Goal: Find specific page/section: Find specific page/section

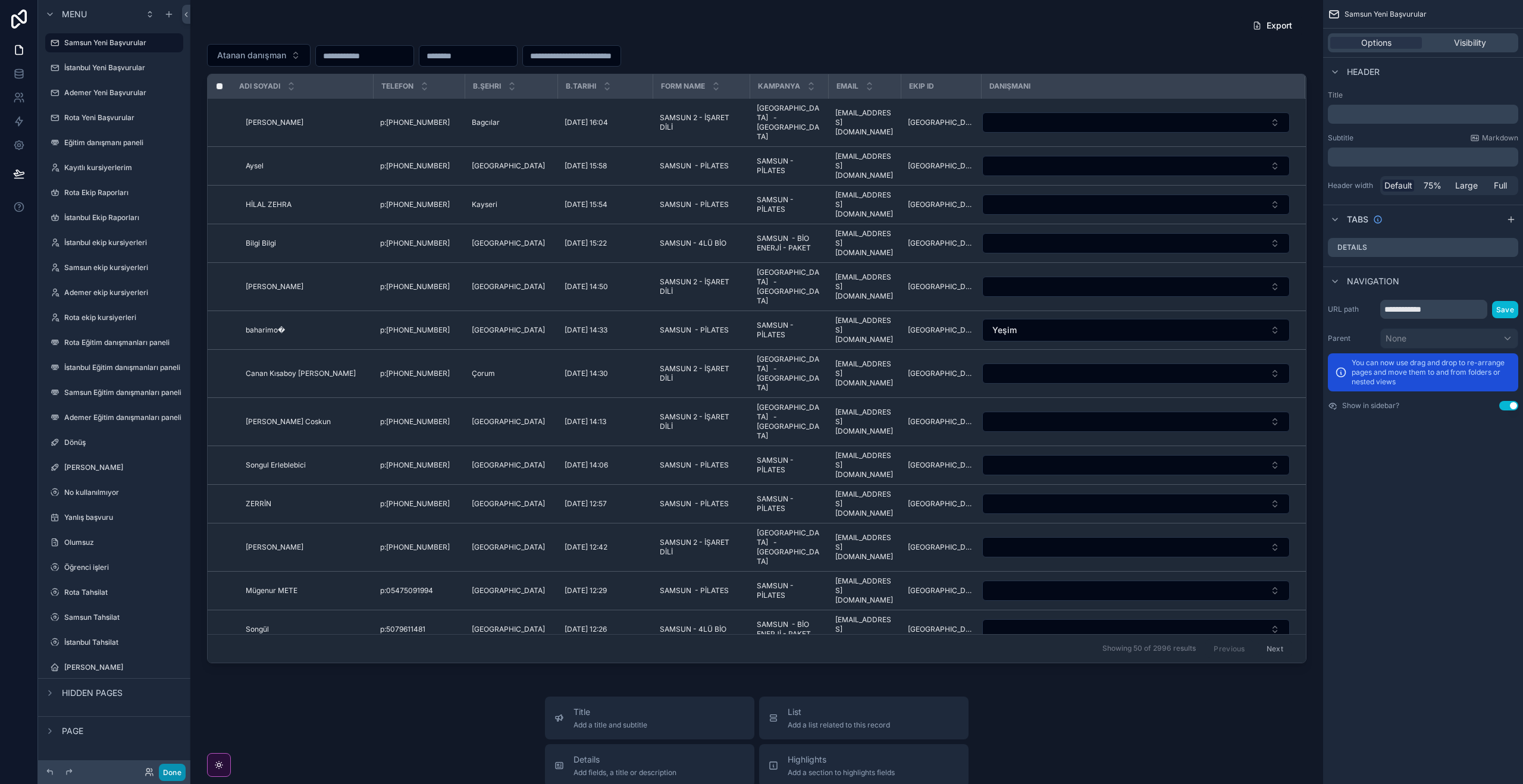
click at [177, 772] on button "Done" at bounding box center [172, 772] width 27 height 17
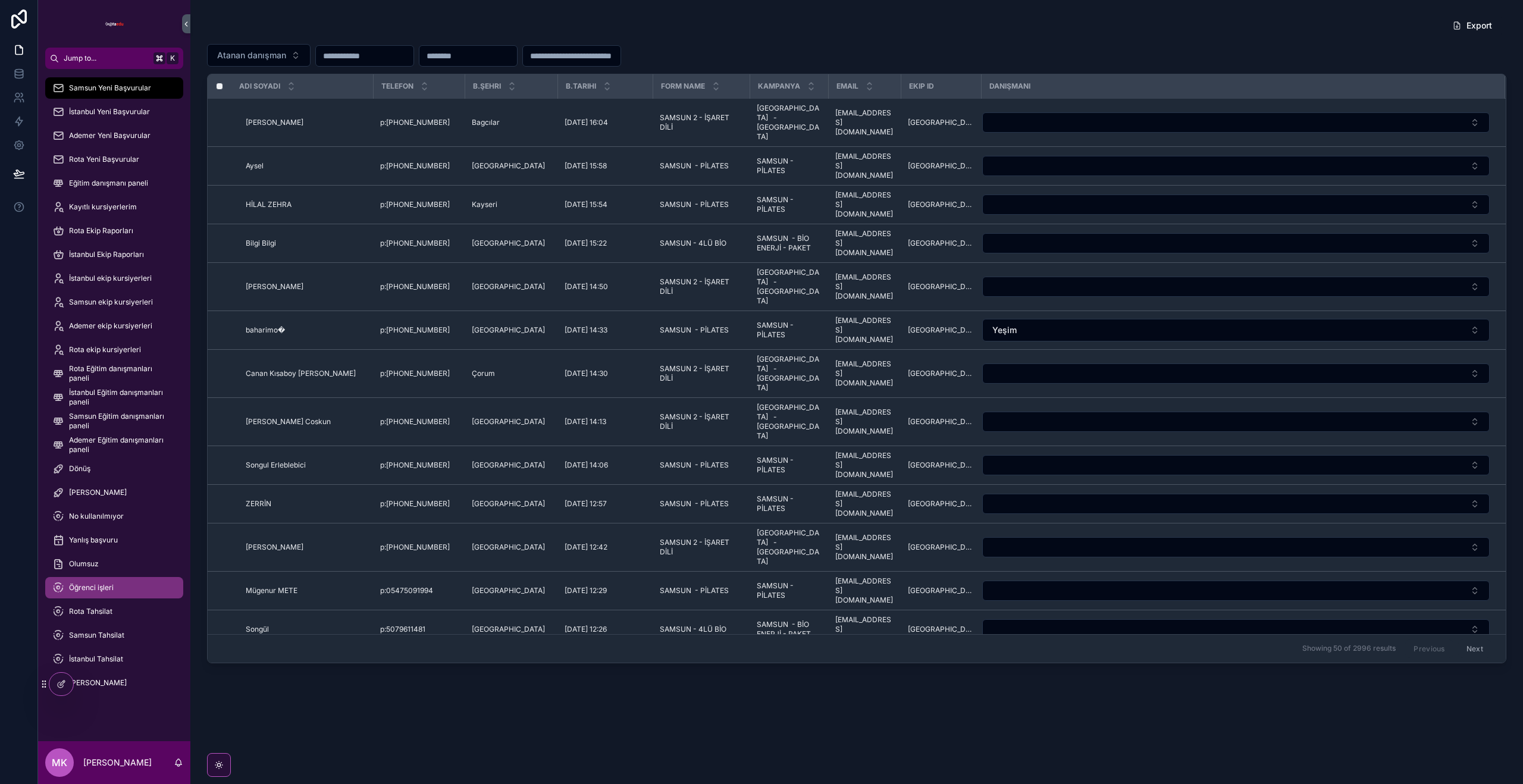
click at [117, 582] on div "Öğrenci işleri" at bounding box center [114, 587] width 124 height 19
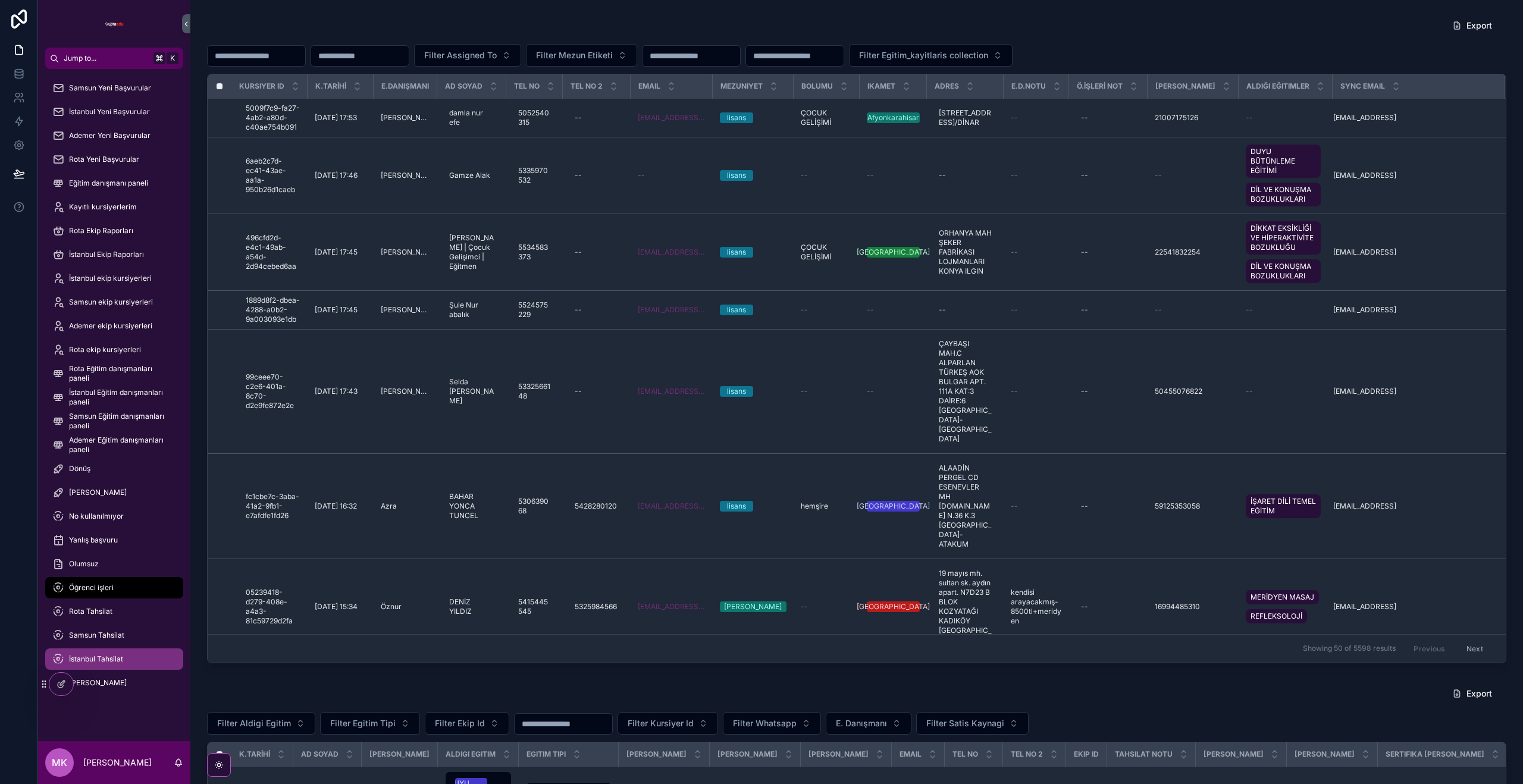
click at [127, 656] on div "İstanbul Tahsilat" at bounding box center [114, 658] width 124 height 19
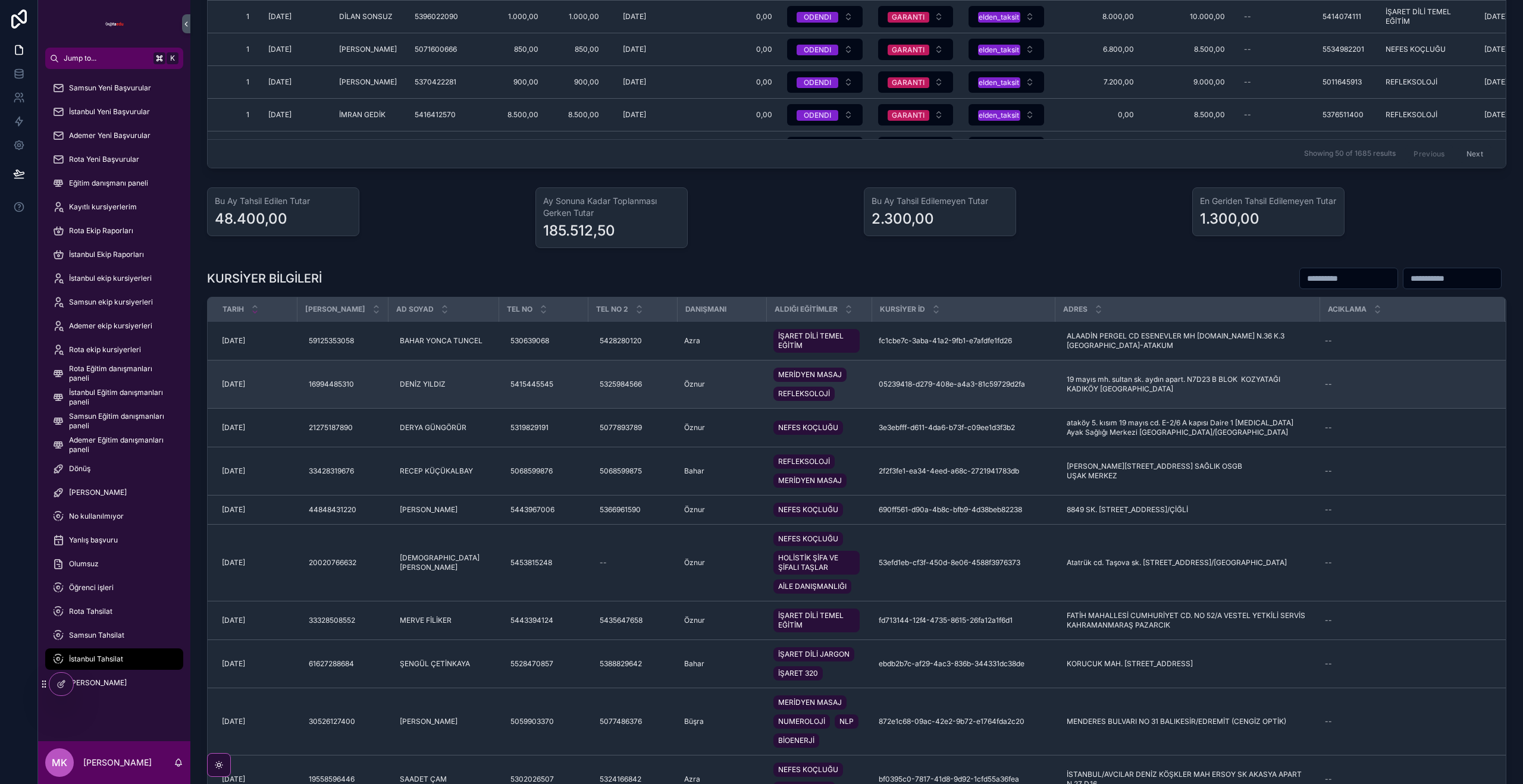
scroll to position [573, 0]
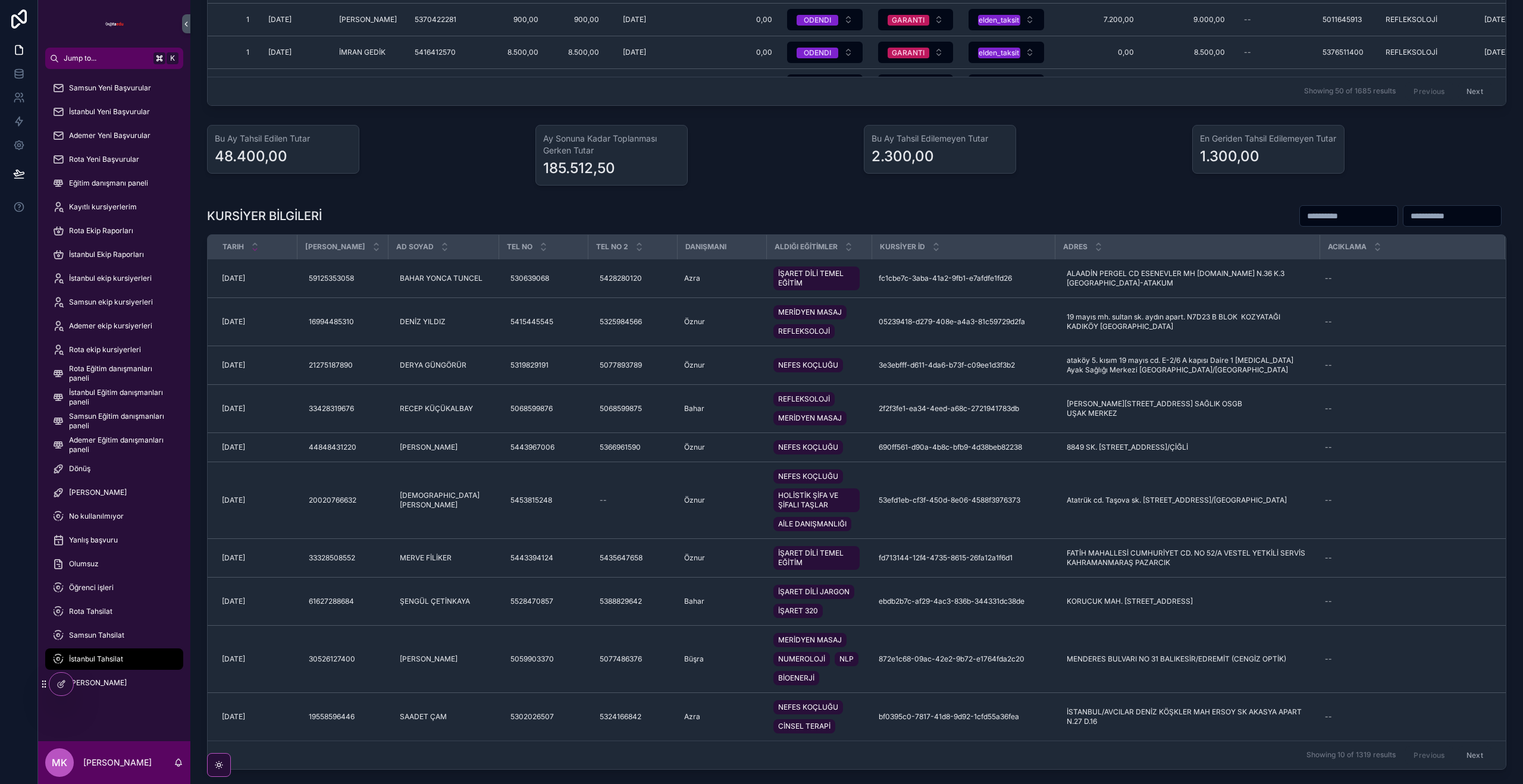
click at [580, 233] on div "KURSİYER BİLGİLERİ Tarih Tc Kimlik AD SOYAD TEL NO TEL NO 2 DANIŞMANI ALDIĞI EĞ…" at bounding box center [856, 487] width 1300 height 565
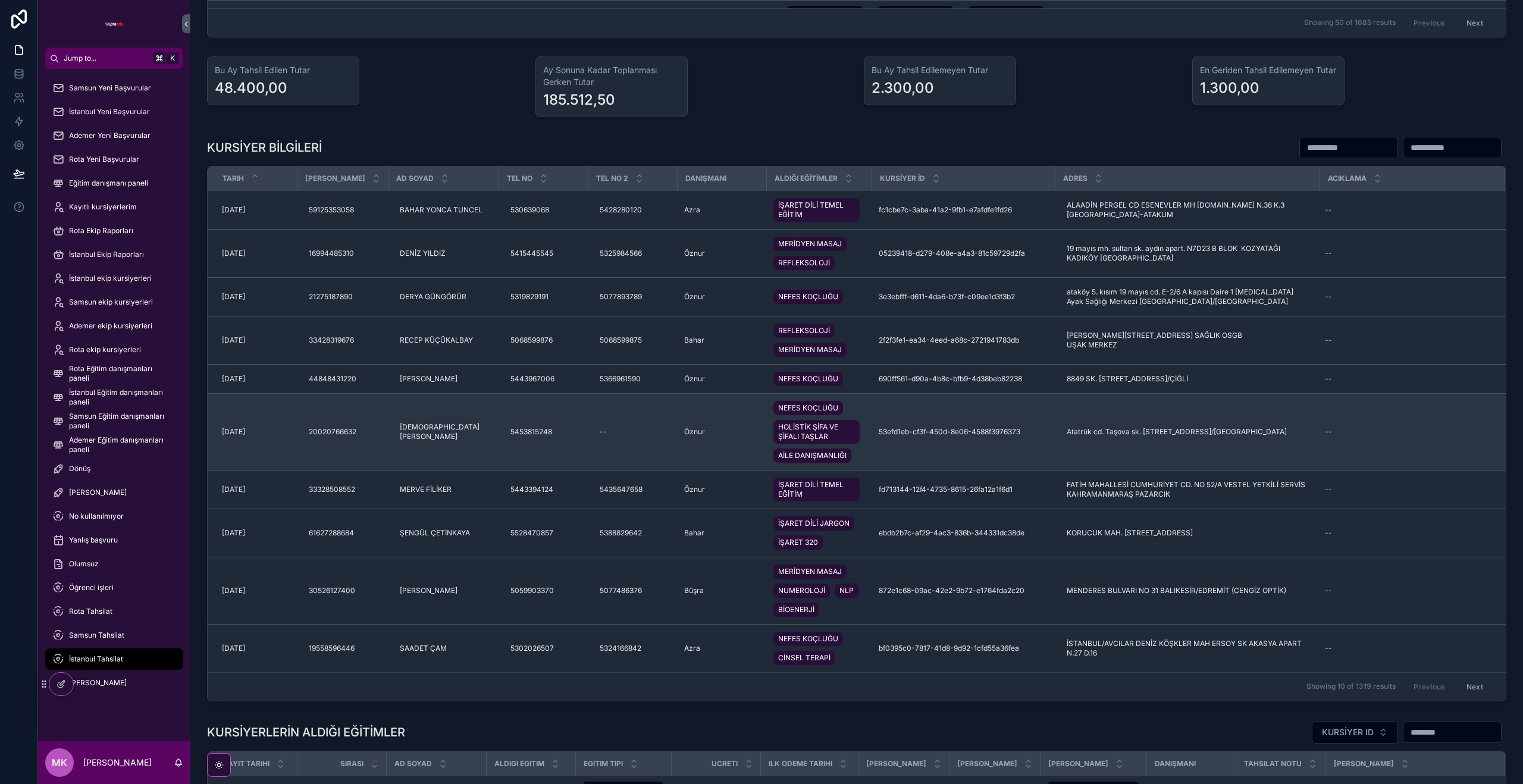
scroll to position [637, 0]
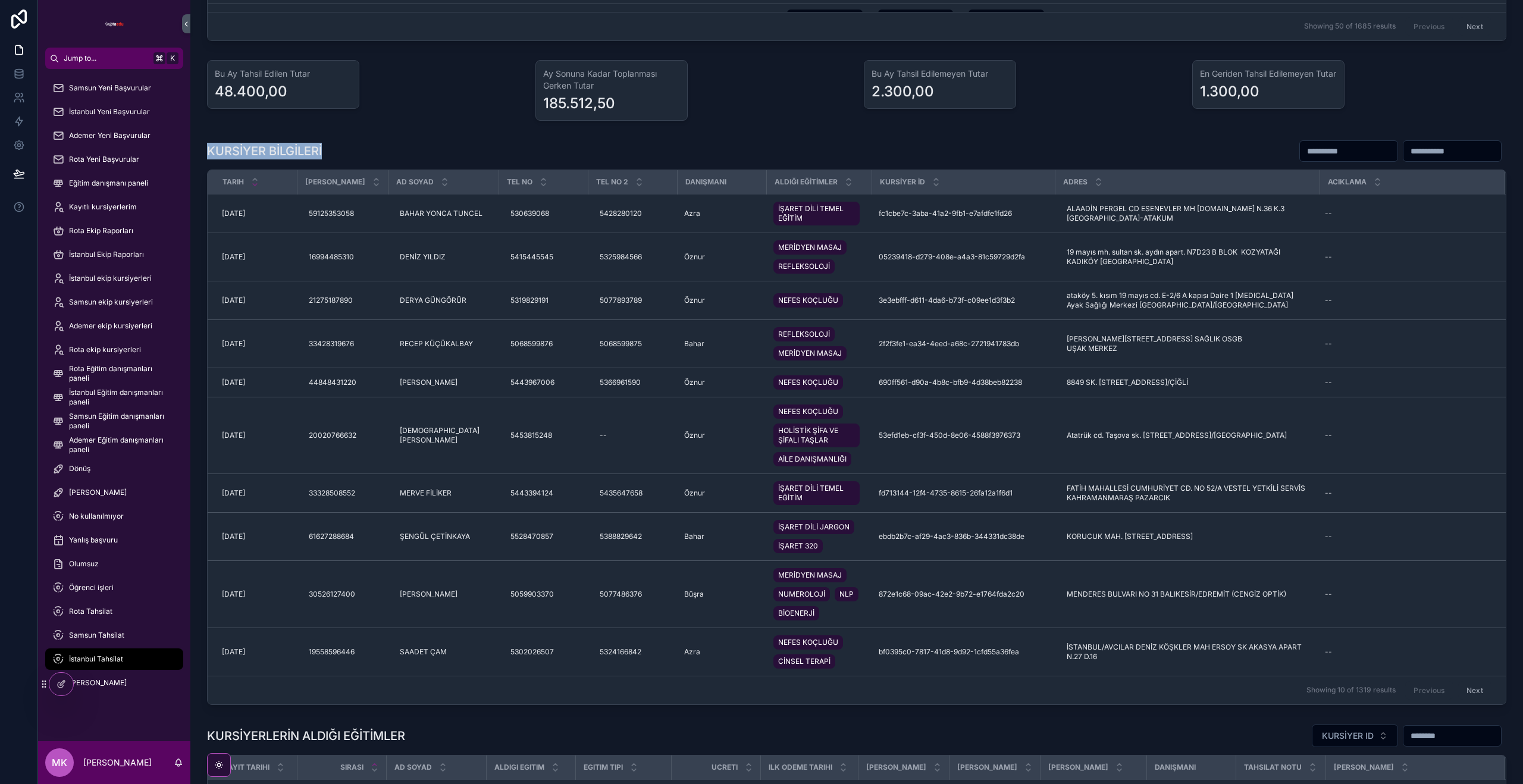
drag, startPoint x: 215, startPoint y: 153, endPoint x: 324, endPoint y: 157, distance: 109.1
click at [324, 157] on div "KURSİYER BİLGİLERİ Tarih Tc Kimlik AD SOYAD TEL NO TEL NO 2 DANIŞMANI ALDIĞI EĞ…" at bounding box center [856, 422] width 1313 height 574
click at [101, 593] on div "Öğrenci işleri" at bounding box center [114, 587] width 124 height 19
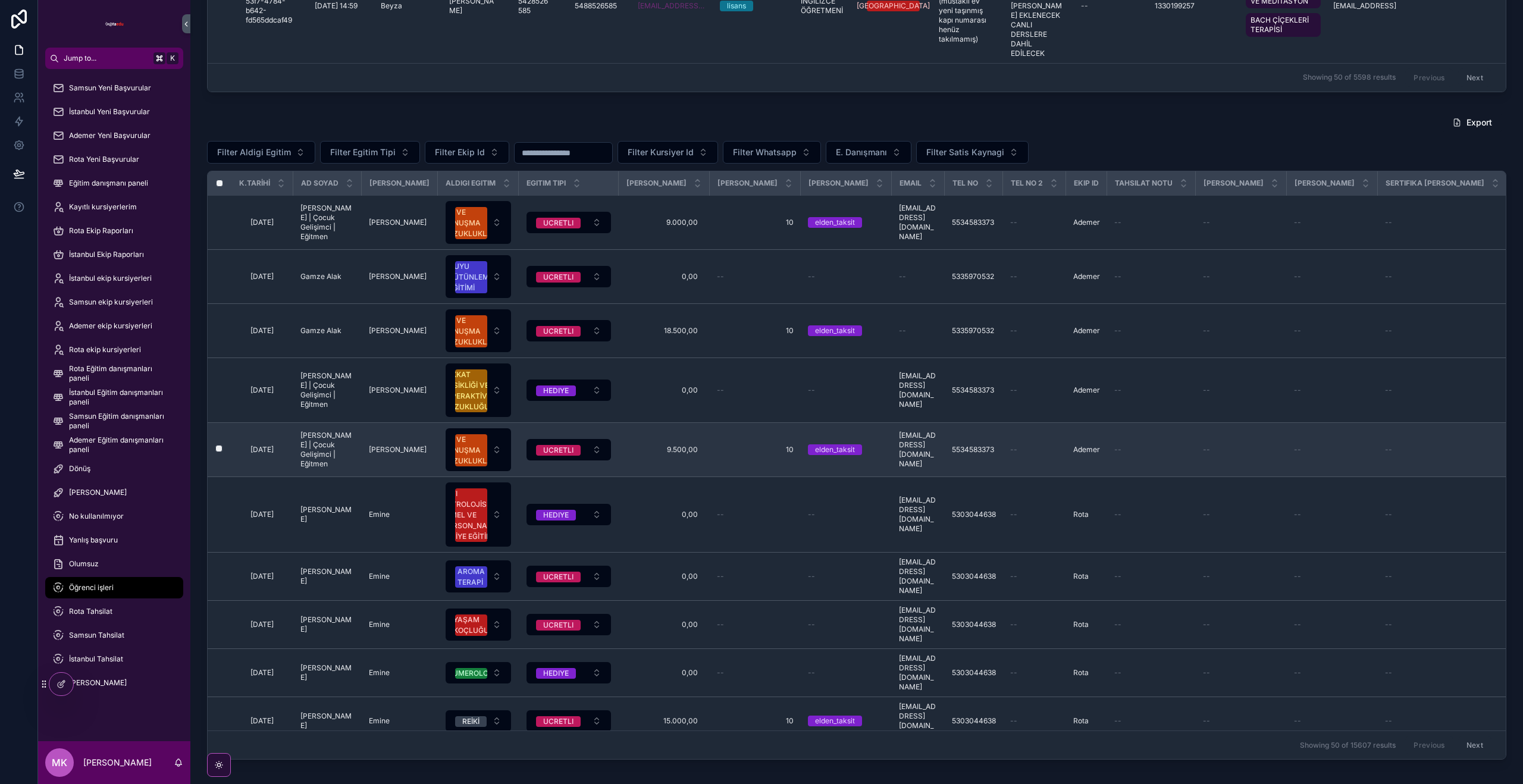
scroll to position [573, 0]
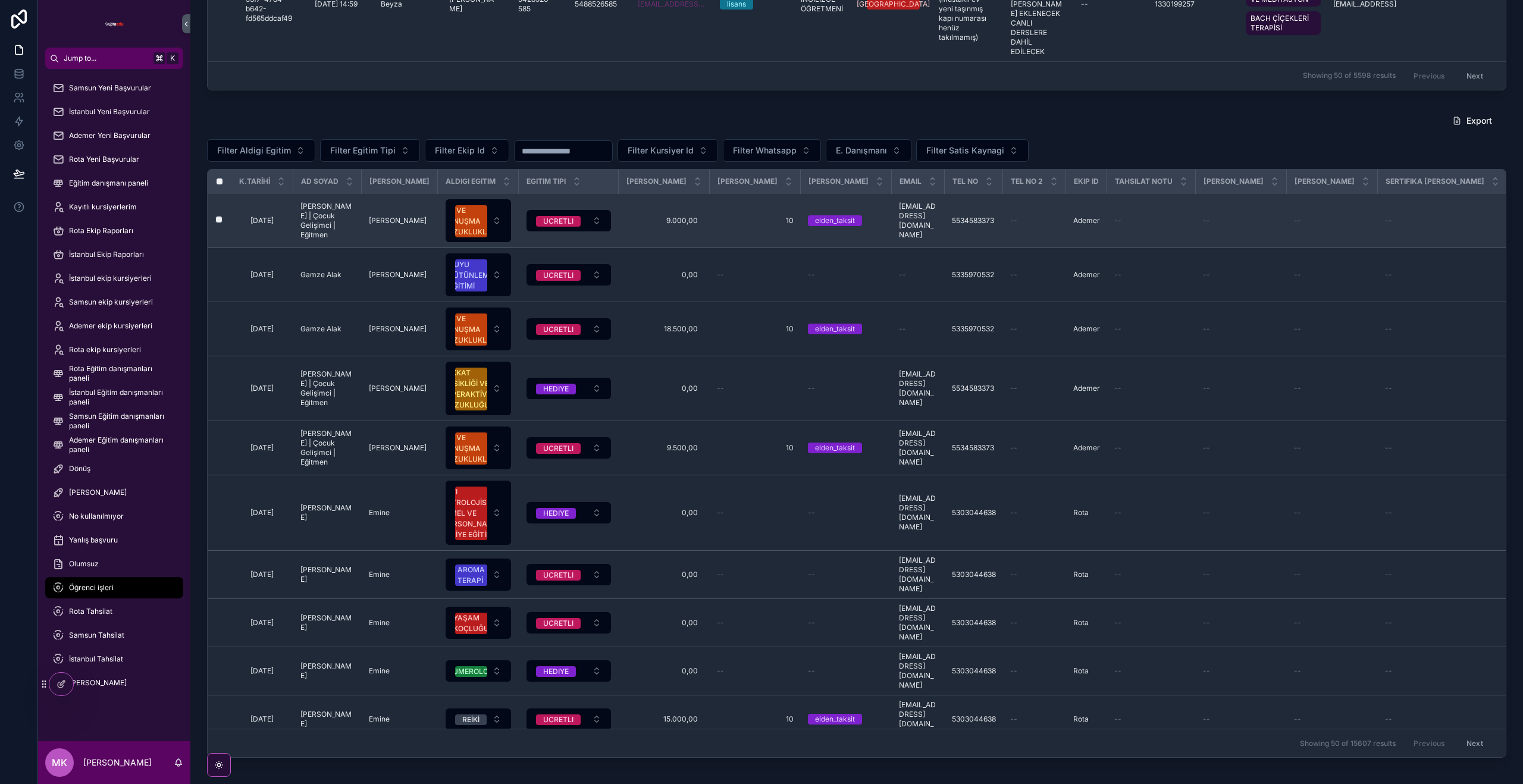
click at [945, 225] on td "5534583373 5534583373" at bounding box center [973, 220] width 58 height 54
click at [952, 223] on span "5534583373" at bounding box center [973, 221] width 42 height 9
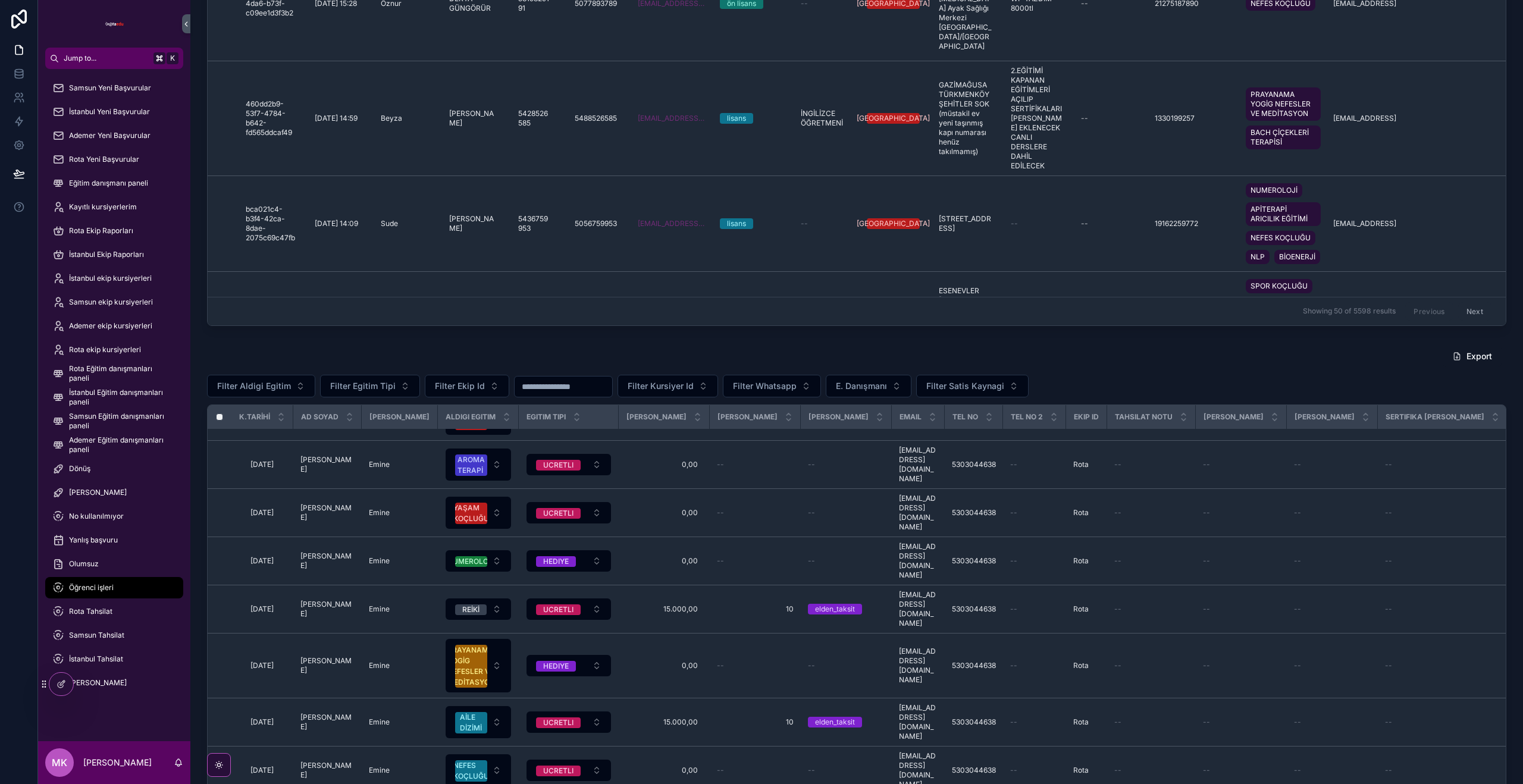
scroll to position [572, 0]
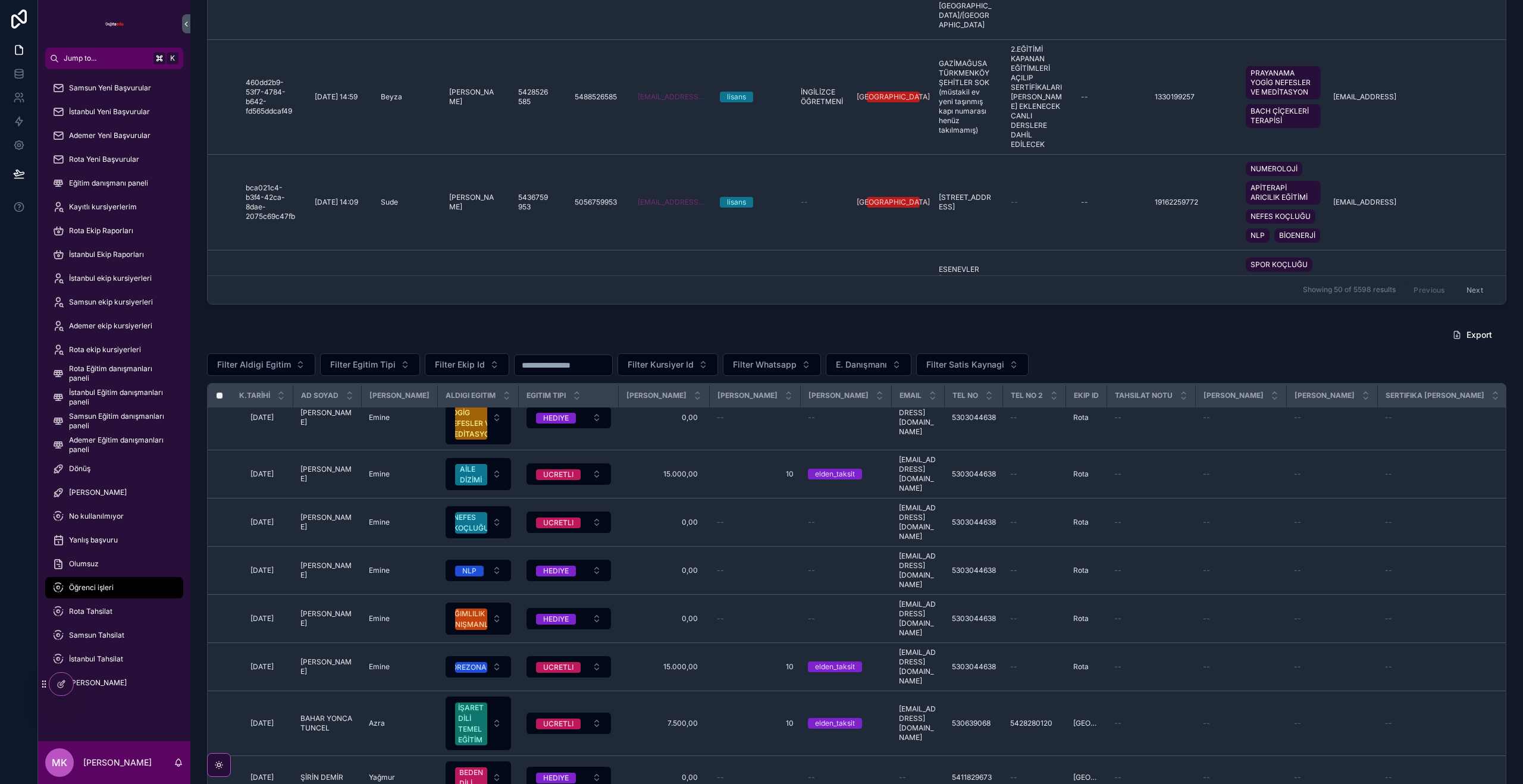
click at [571, 349] on div "Export Filter Aldigi Egitim Filter Egitim Tipi Filter Ekip Id Filter Kursiyer I…" at bounding box center [856, 648] width 1300 height 649
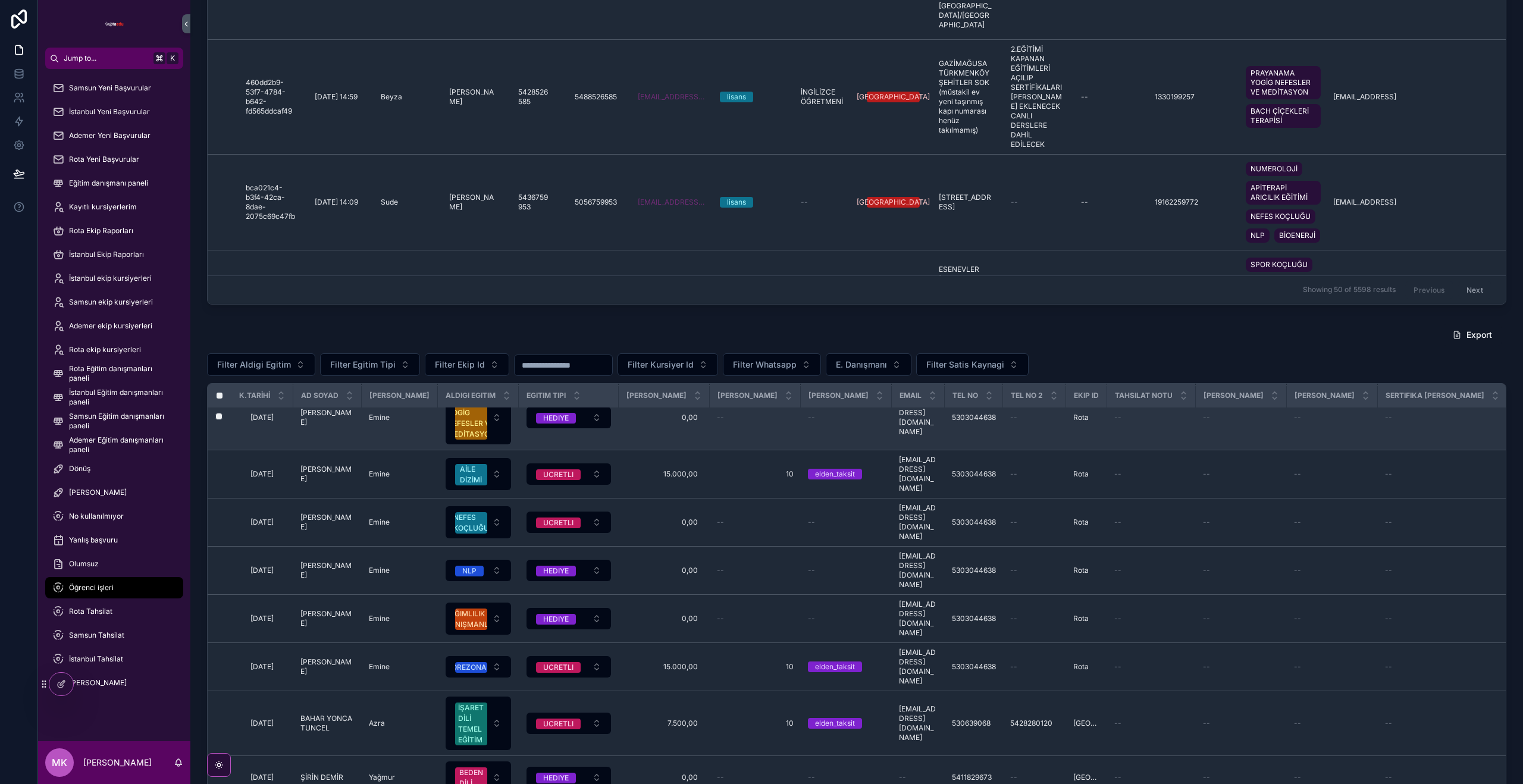
scroll to position [358, 0]
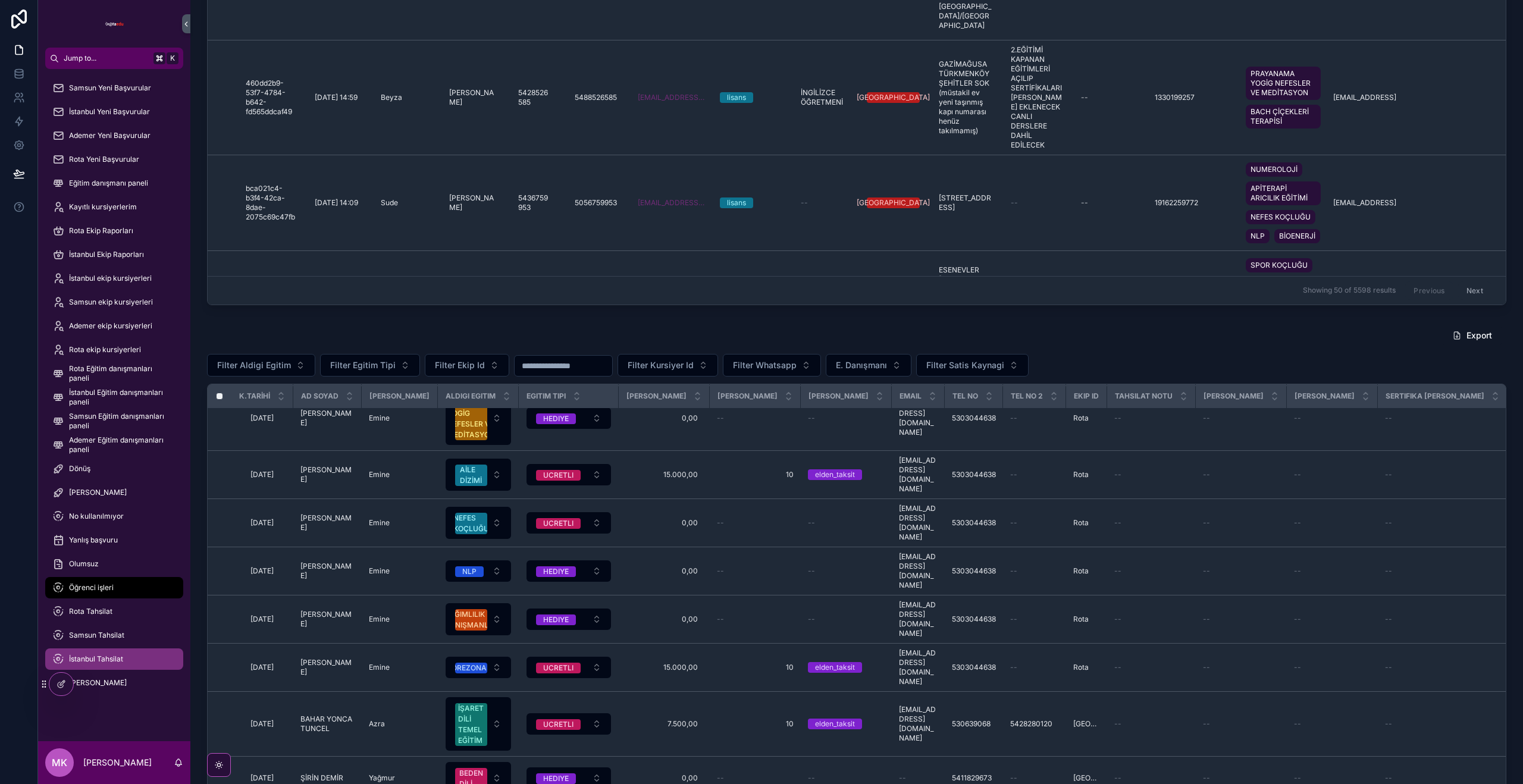
click at [101, 661] on span "İstanbul Tahsilat" at bounding box center [96, 659] width 54 height 9
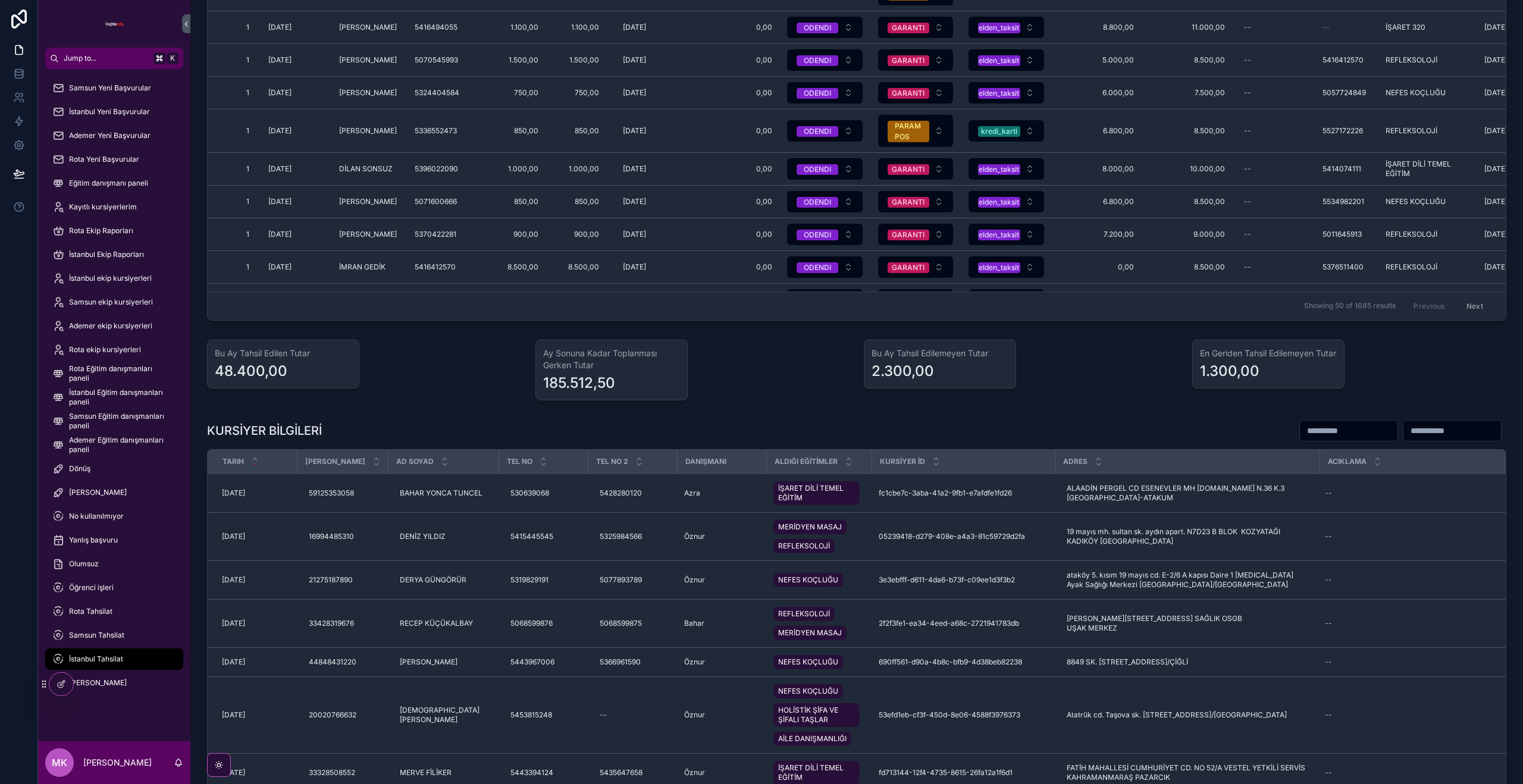
scroll to position [368, 0]
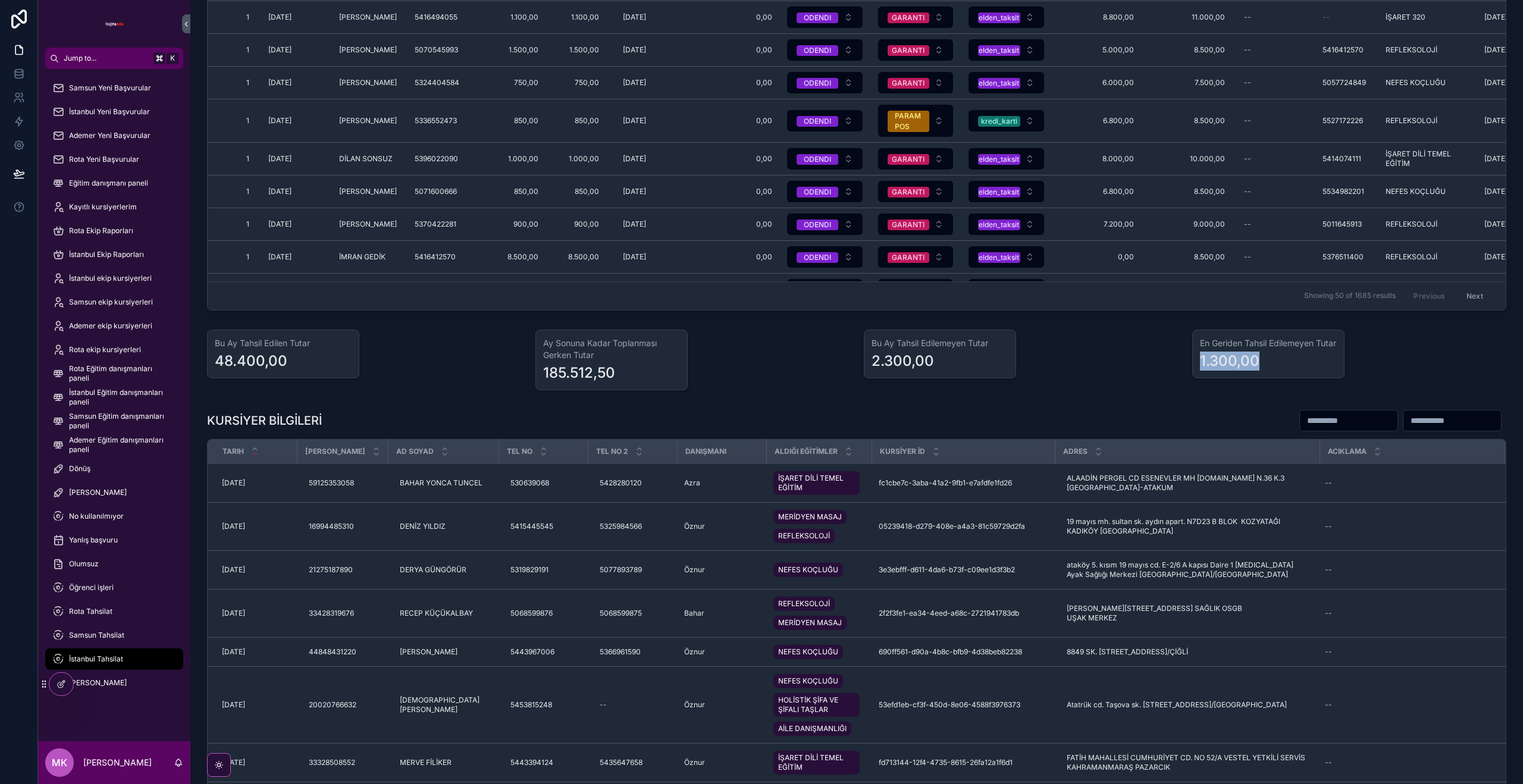
drag, startPoint x: 1257, startPoint y: 375, endPoint x: 1197, endPoint y: 372, distance: 60.1
click at [1197, 372] on div "En Geriden Tahsil Edilemeyen Tutar 1.300,00" at bounding box center [1268, 353] width 153 height 49
click at [1224, 398] on div "ÖDEME PLANLARI Geniş Filtreleme Seçeneği Sayesinde İstediğiniz Filtreleri Atara…" at bounding box center [856, 795] width 1333 height 2326
drag, startPoint x: 1206, startPoint y: 344, endPoint x: 1303, endPoint y: 367, distance: 99.7
click at [1307, 361] on div "En Geriden Tahsil Edilemeyen Tutar 1.300,00" at bounding box center [1268, 353] width 153 height 49
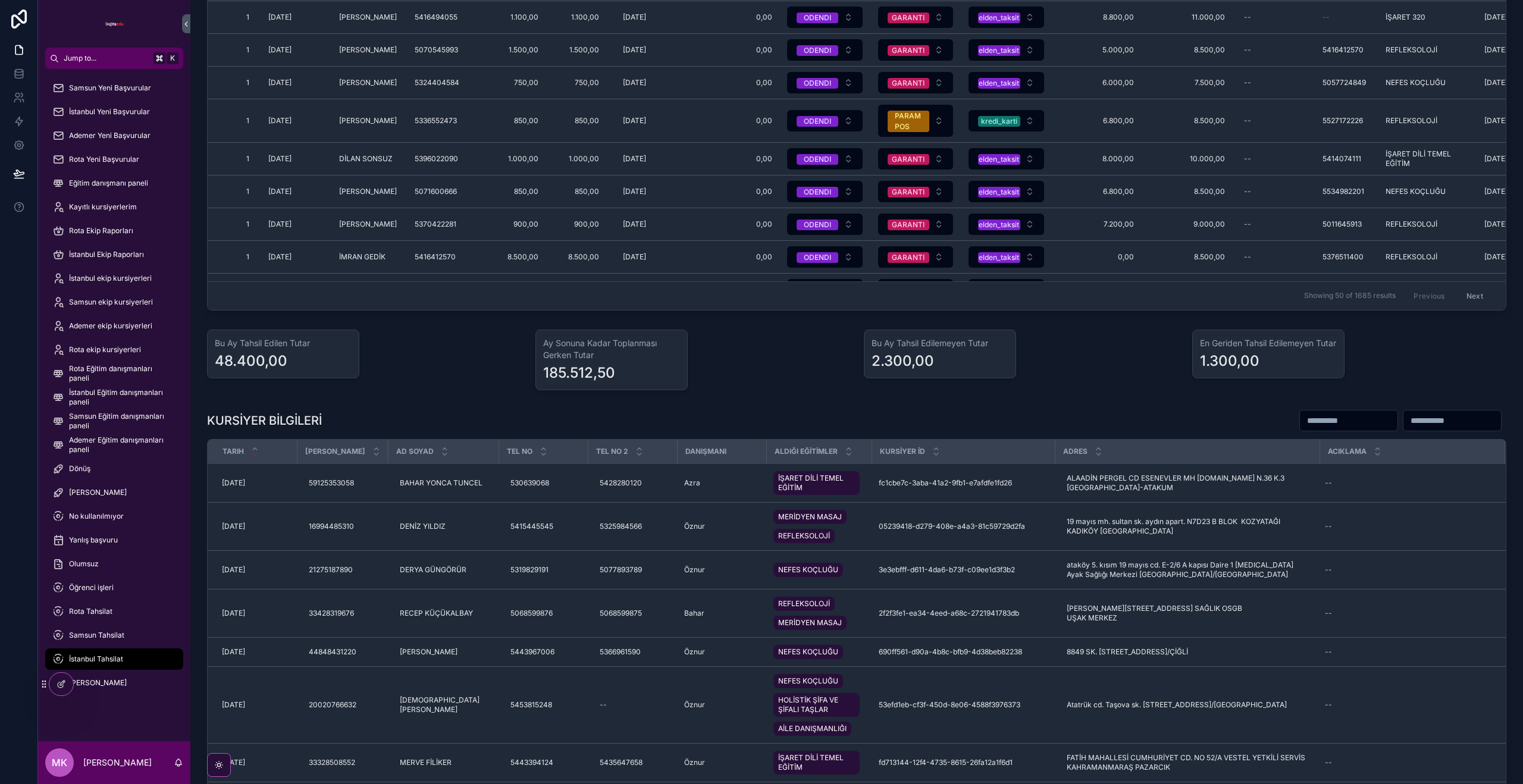
click at [1301, 369] on div "1.300,00" at bounding box center [1268, 360] width 137 height 19
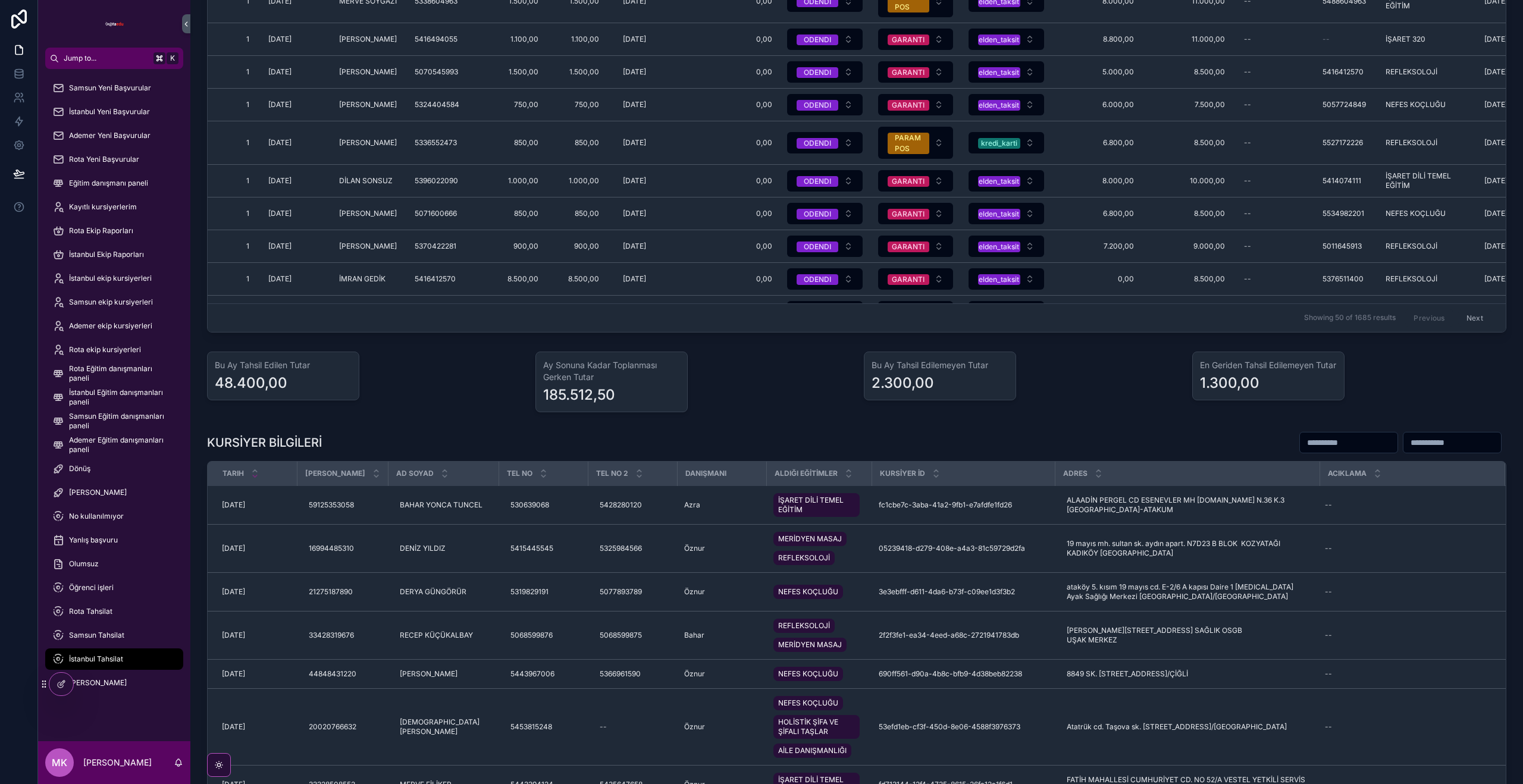
scroll to position [347, 0]
click at [66, 680] on div at bounding box center [62, 684] width 24 height 23
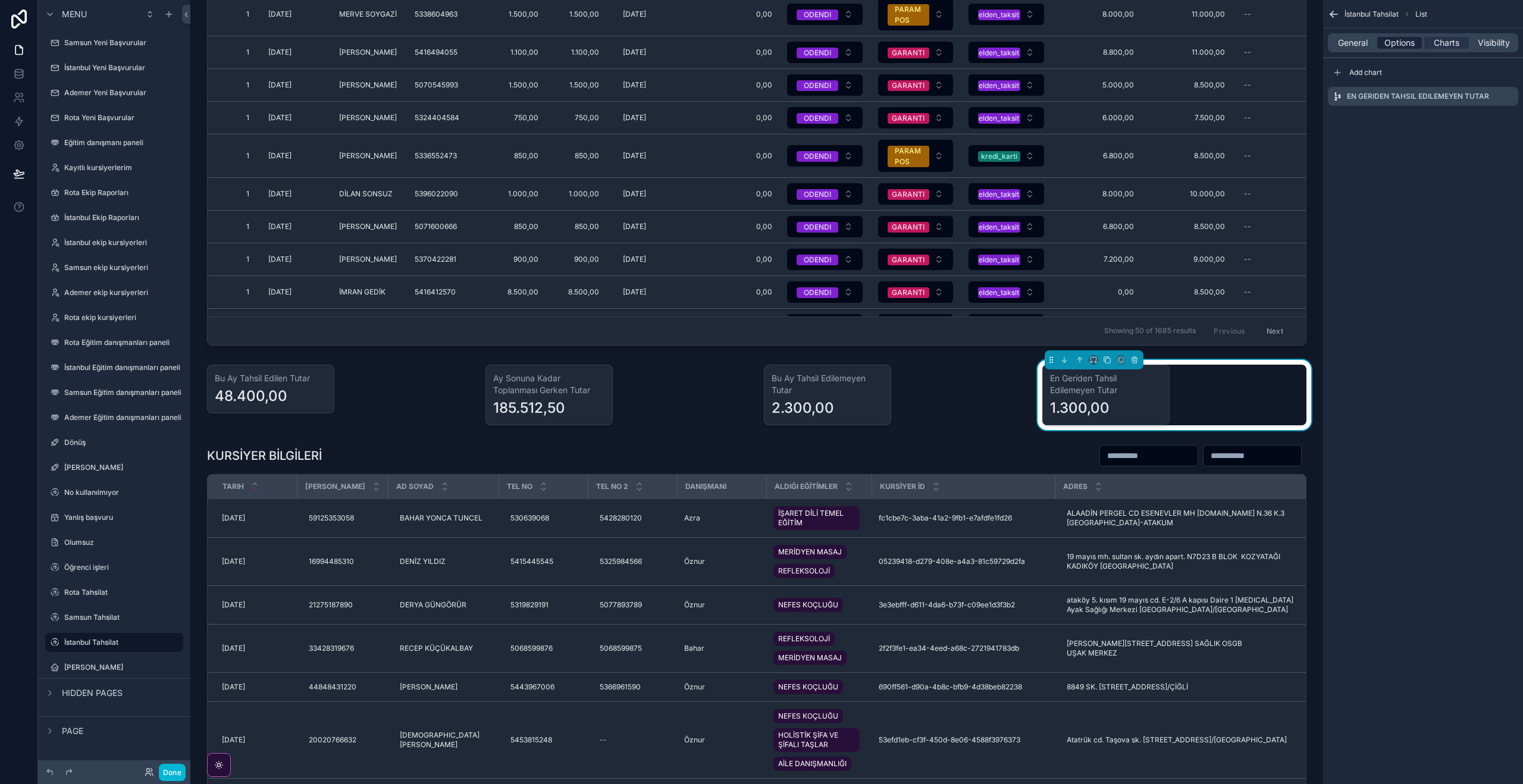
scroll to position [347, 0]
click at [1401, 46] on span "Options" at bounding box center [1399, 42] width 30 height 12
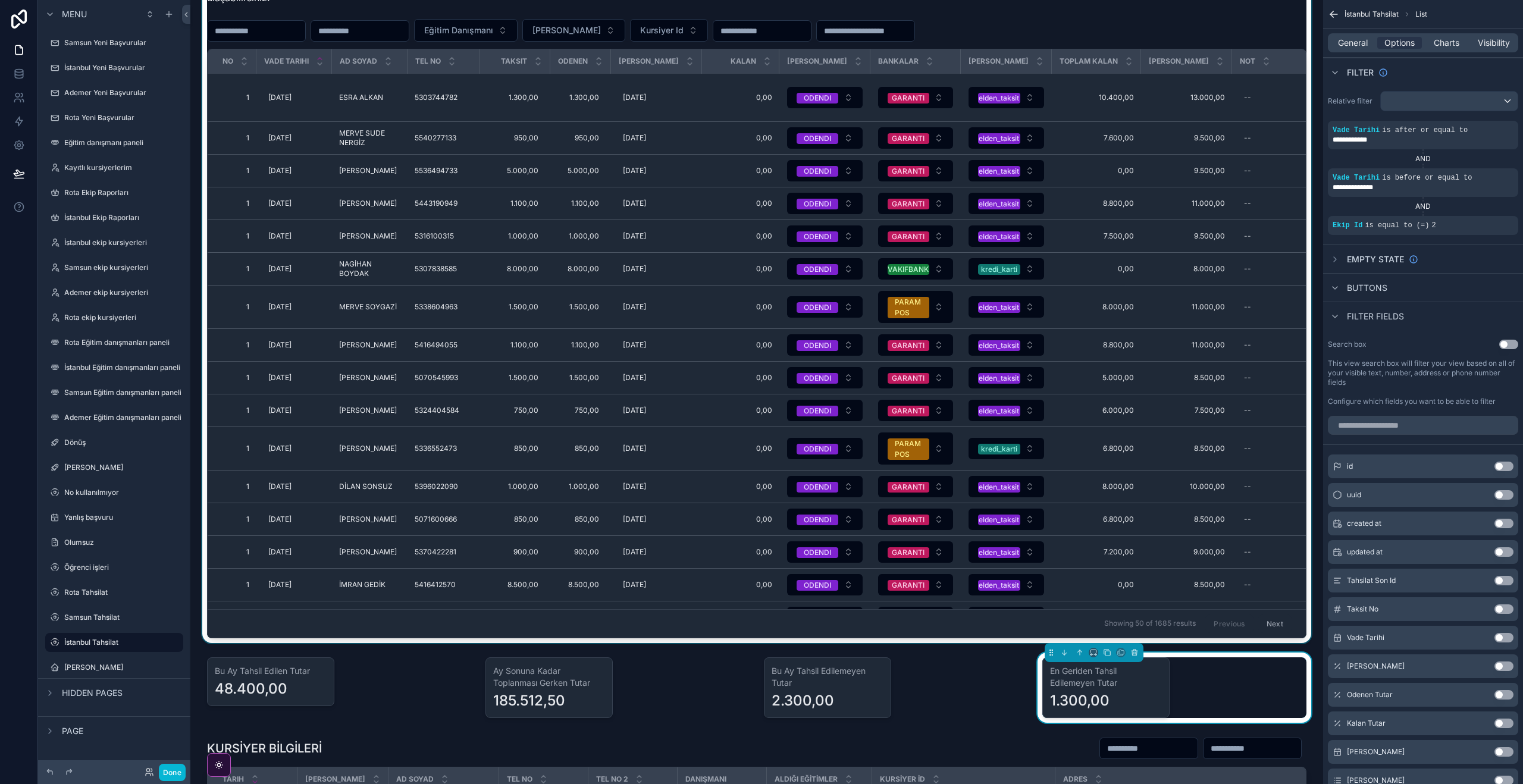
scroll to position [0, 0]
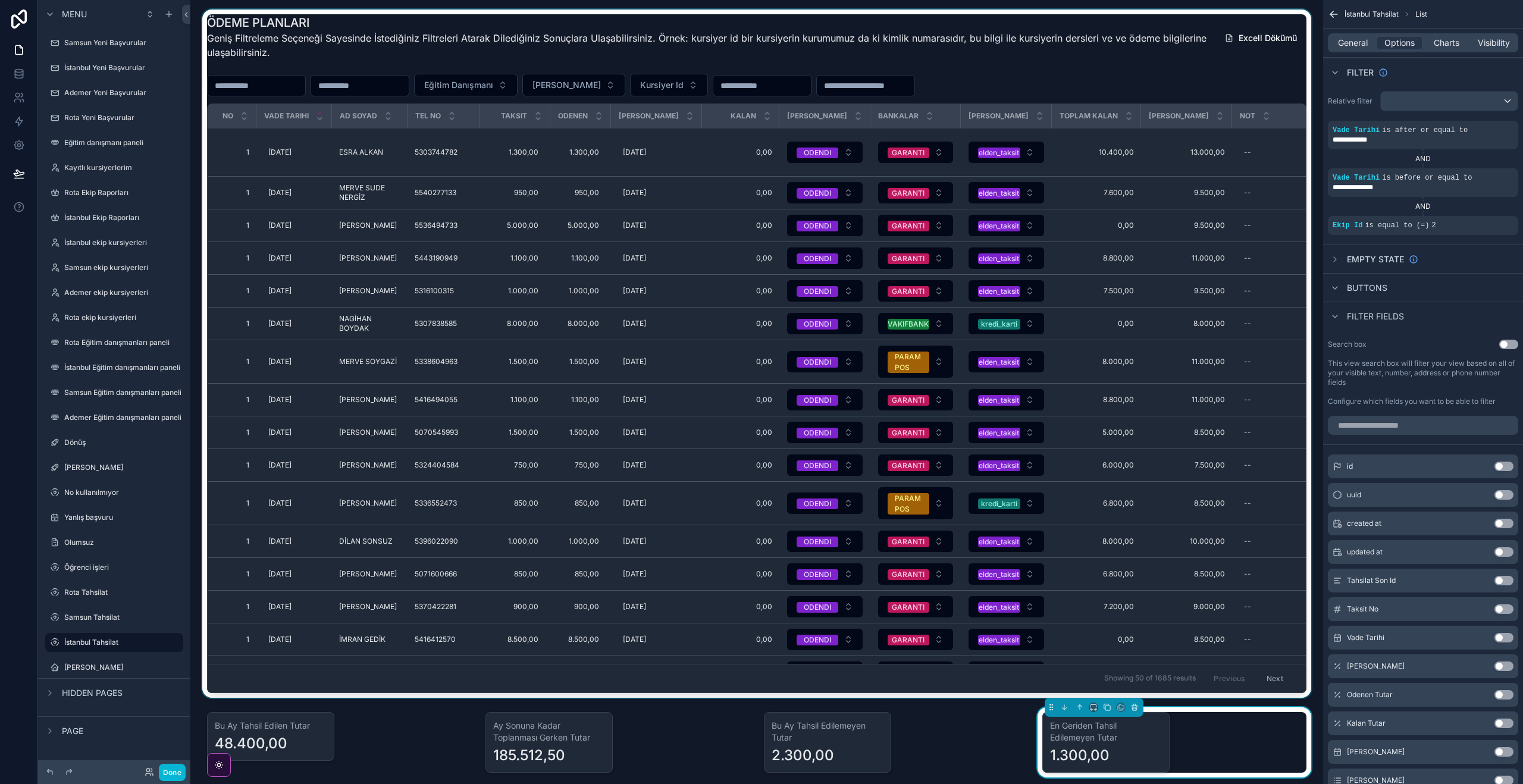
drag, startPoint x: 246, startPoint y: 88, endPoint x: 270, endPoint y: 94, distance: 24.7
click at [246, 88] on div at bounding box center [756, 353] width 1114 height 687
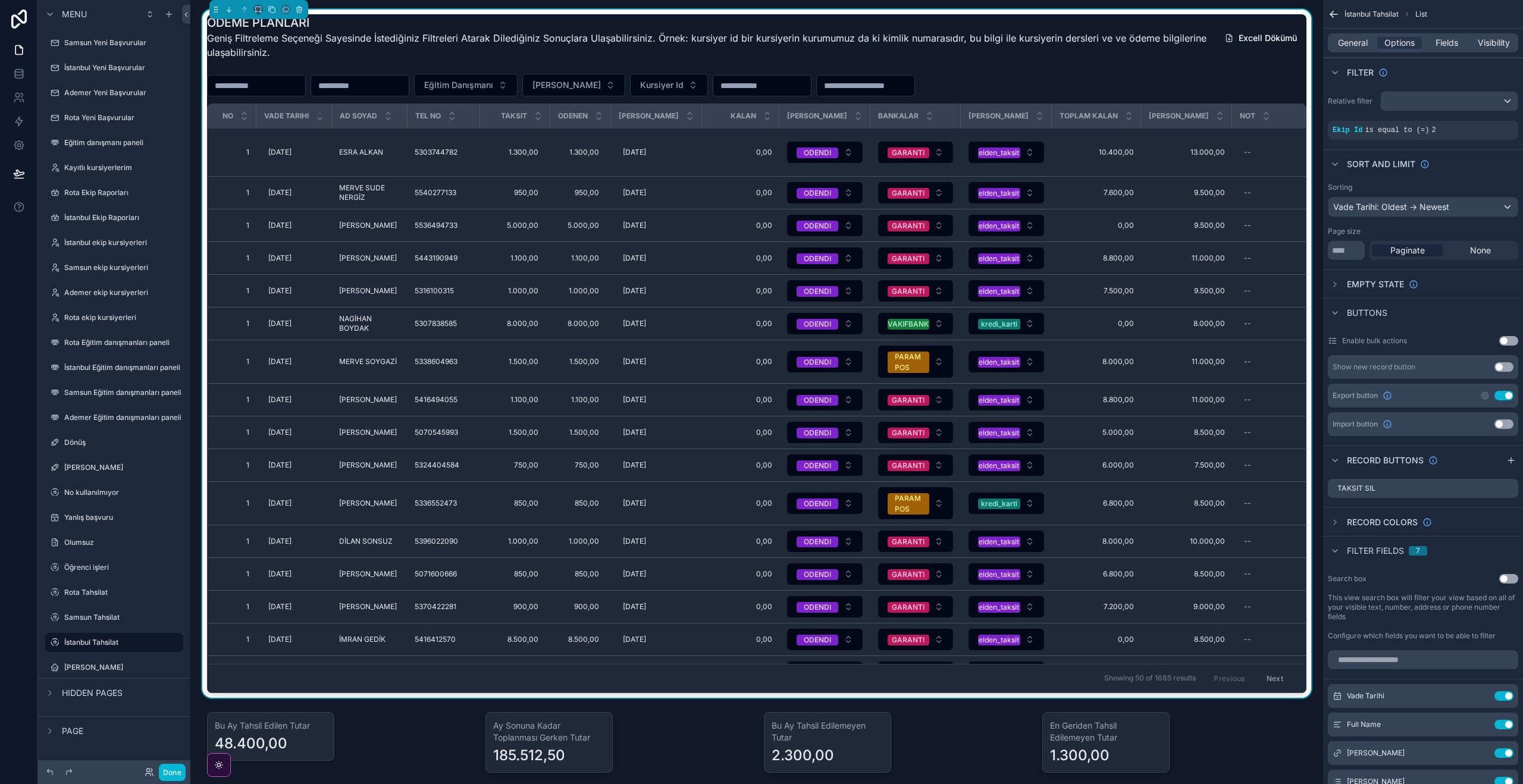
click at [282, 85] on input "text" at bounding box center [257, 85] width 97 height 17
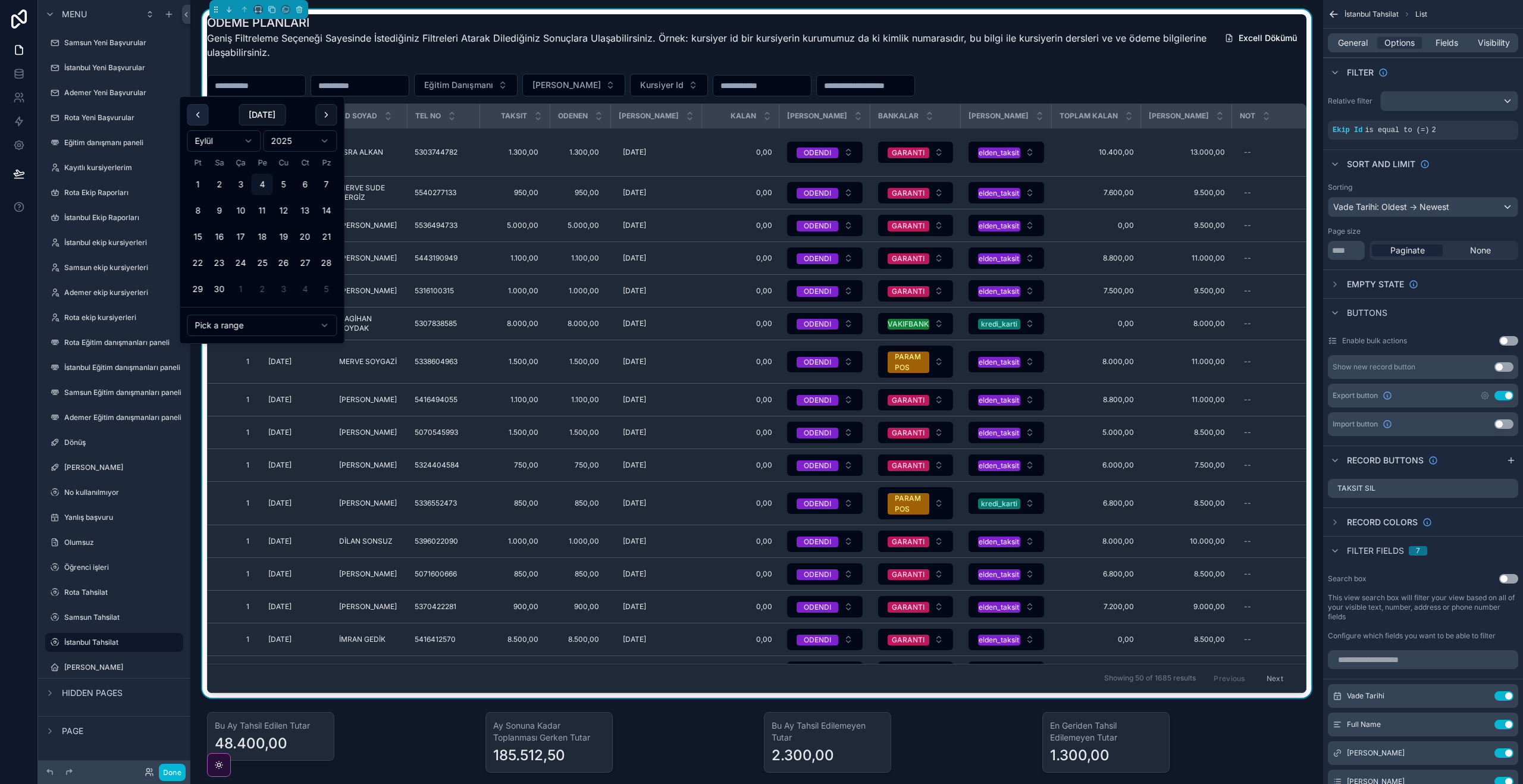
click at [196, 115] on button at bounding box center [198, 114] width 21 height 21
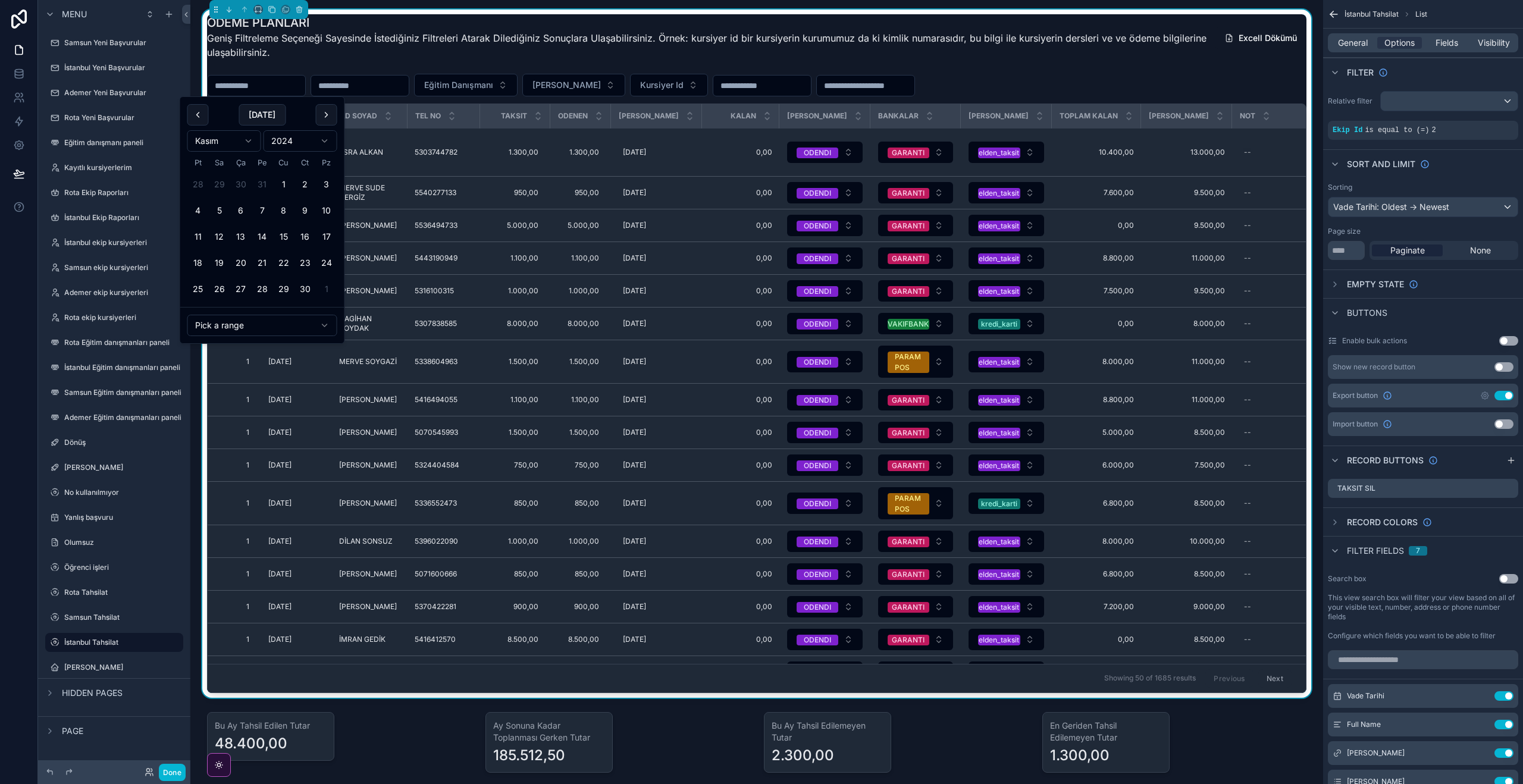
click at [299, 132] on html "Menu Samsun Yeni Başvurular İstanbul Yeni Başvurular Ademer Yeni Başvurular Rot…" at bounding box center [762, 392] width 1523 height 784
click at [235, 186] on button "1" at bounding box center [240, 184] width 21 height 21
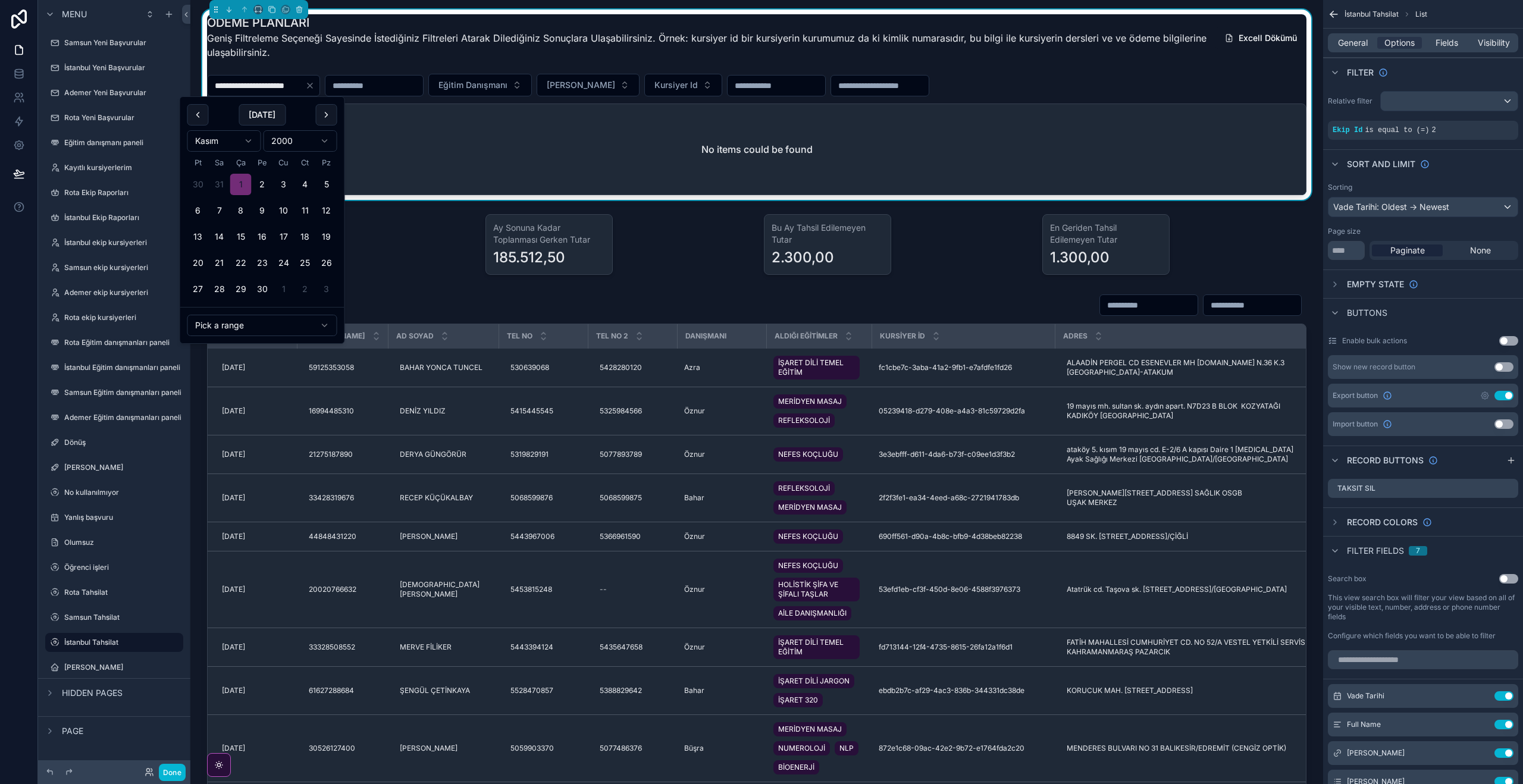
click at [327, 144] on html "Menu Samsun Yeni Başvurular İstanbul Yeni Başvurular Ademer Yeni Başvurular Rot…" at bounding box center [762, 392] width 1523 height 784
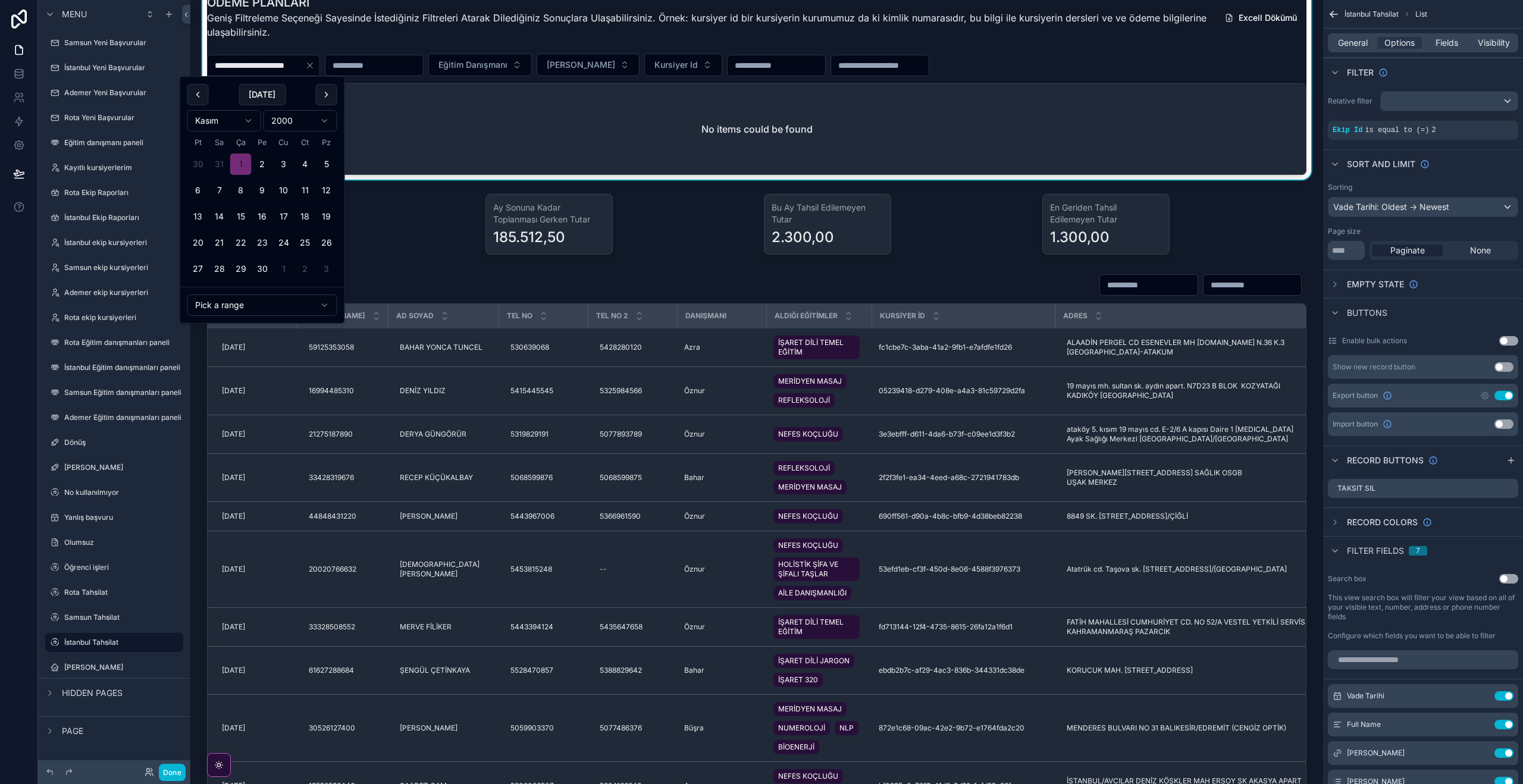
click at [307, 124] on html "Menu Samsun Yeni Başvurular İstanbul Yeni Başvurular Ademer Yeni Başvurular Rot…" at bounding box center [762, 392] width 1523 height 784
click at [323, 96] on button at bounding box center [326, 94] width 21 height 21
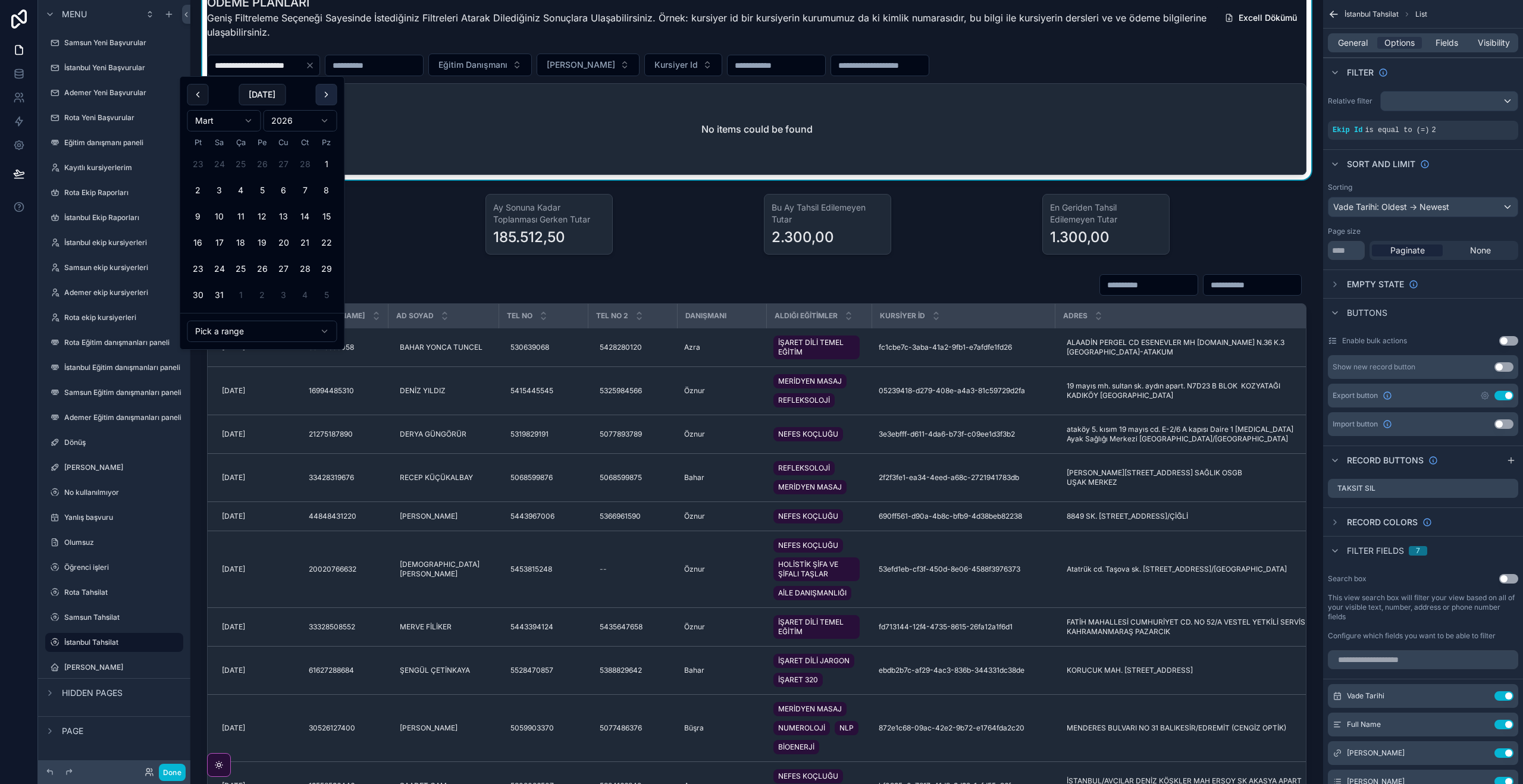
click at [324, 96] on button at bounding box center [326, 94] width 21 height 21
click at [324, 95] on button at bounding box center [326, 94] width 21 height 21
click at [326, 96] on button at bounding box center [326, 94] width 21 height 21
click at [216, 165] on button "1" at bounding box center [219, 164] width 21 height 21
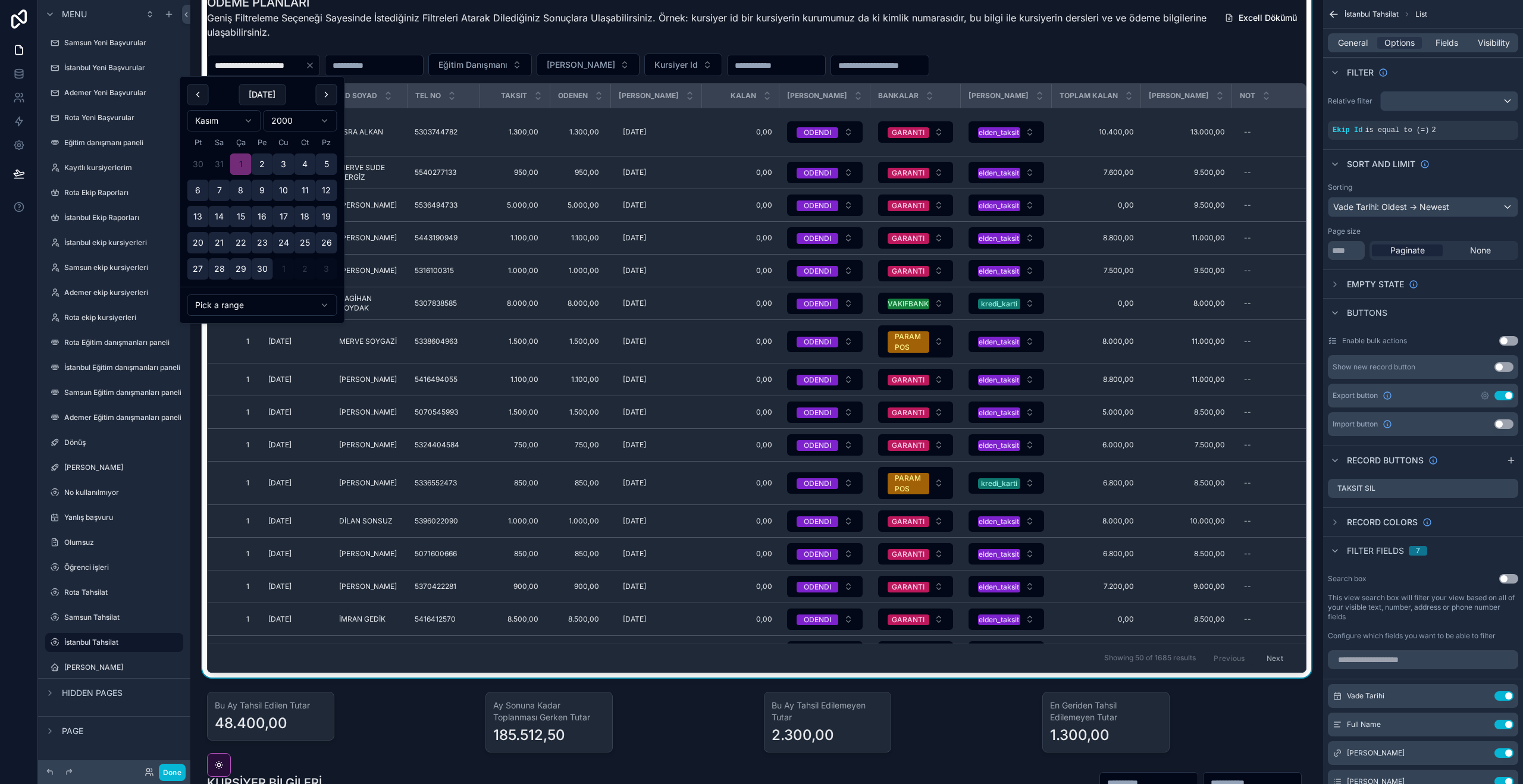
click at [300, 70] on input "**********" at bounding box center [257, 65] width 97 height 17
click at [305, 66] on input "**********" at bounding box center [257, 65] width 97 height 17
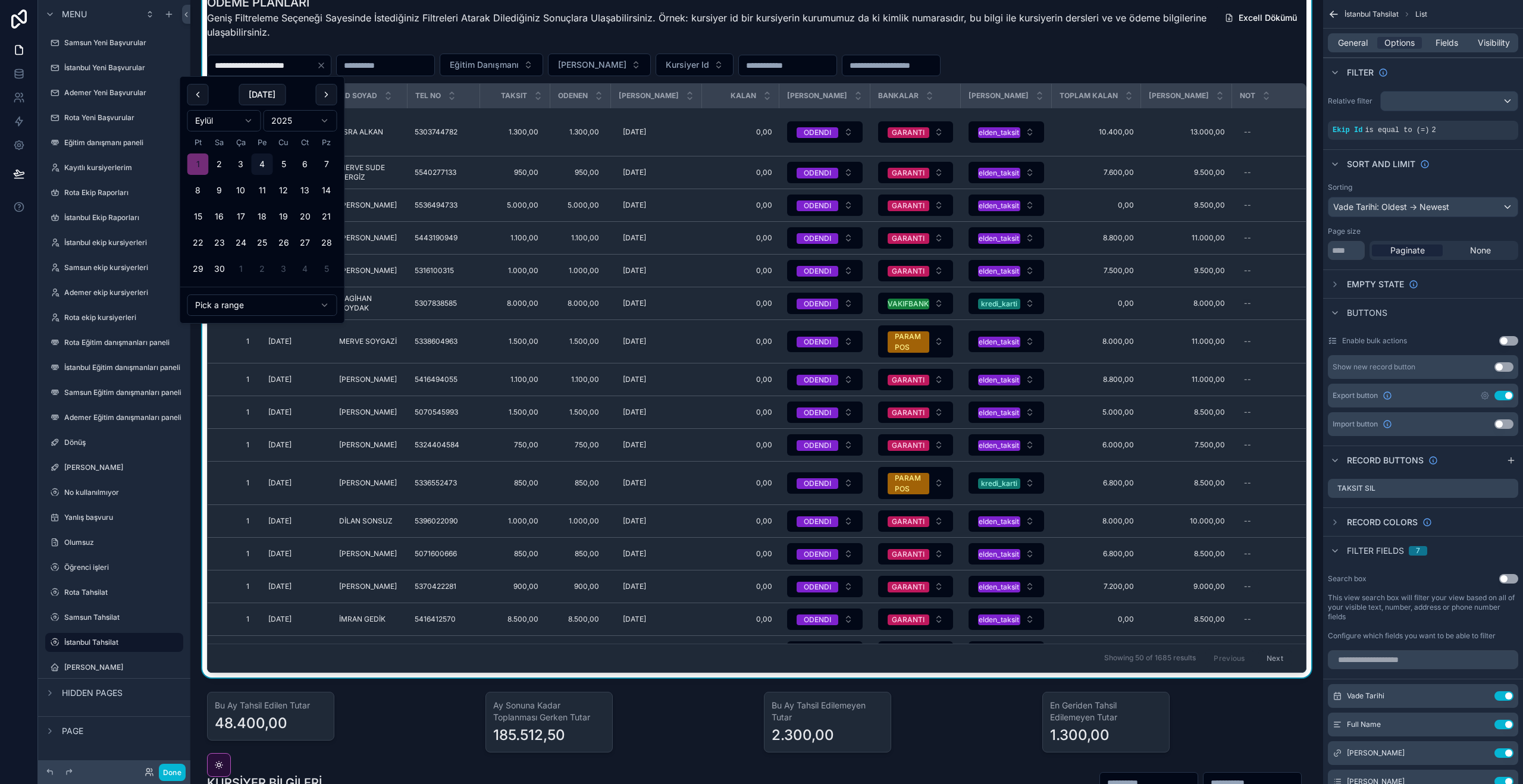
type input "**********"
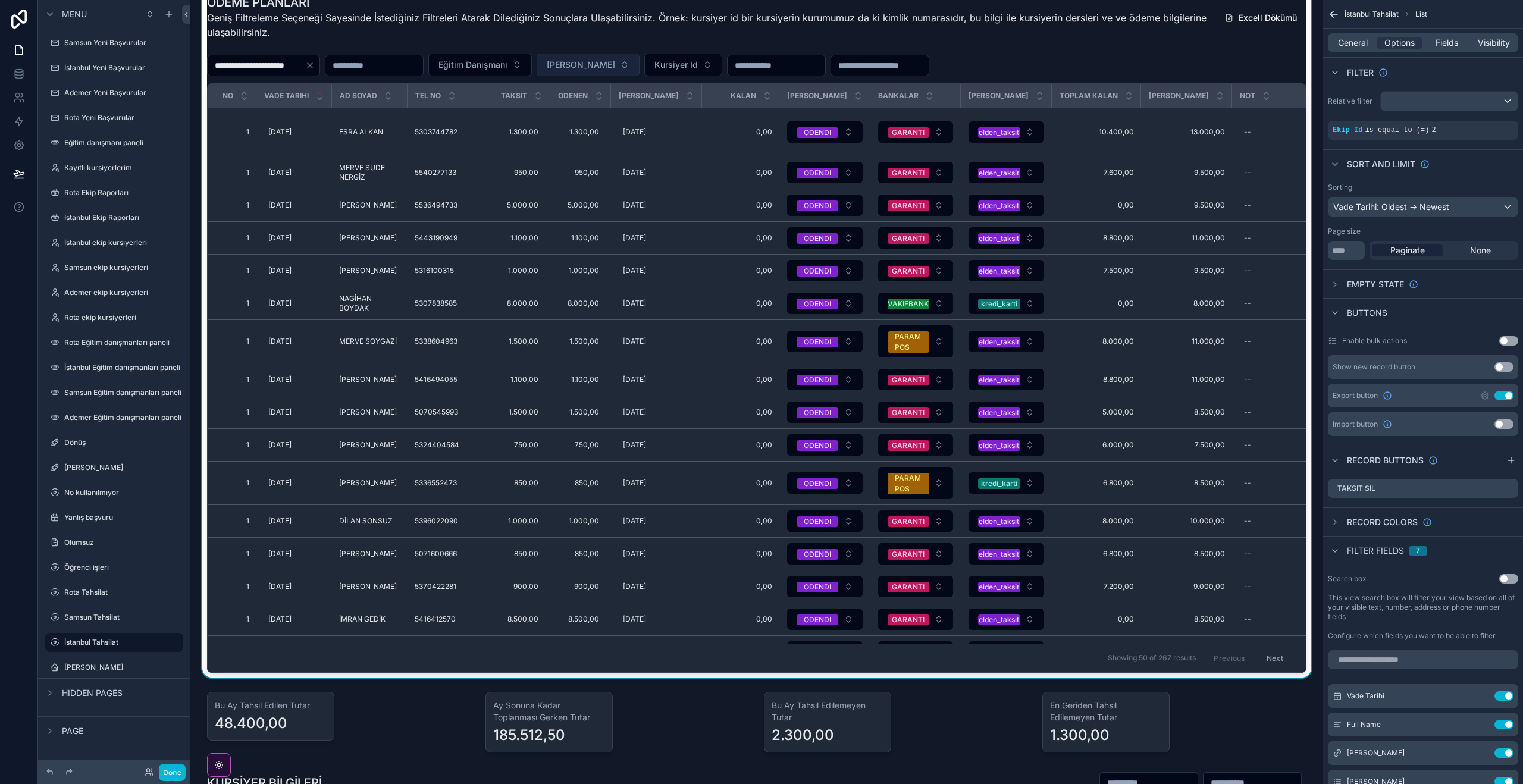
click at [637, 65] on button "[PERSON_NAME]" at bounding box center [589, 64] width 103 height 23
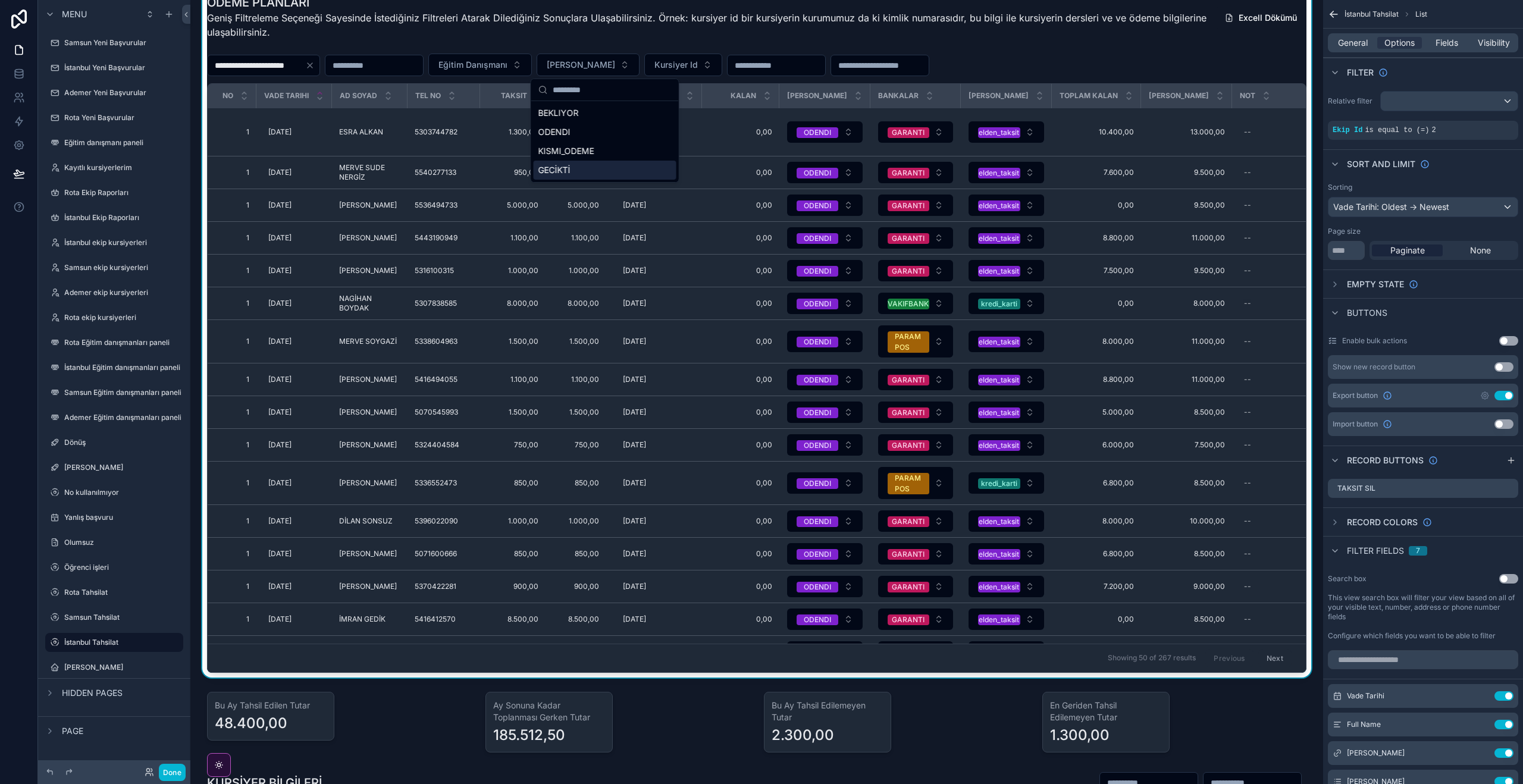
click at [589, 167] on div "GECİKTİ" at bounding box center [604, 170] width 143 height 19
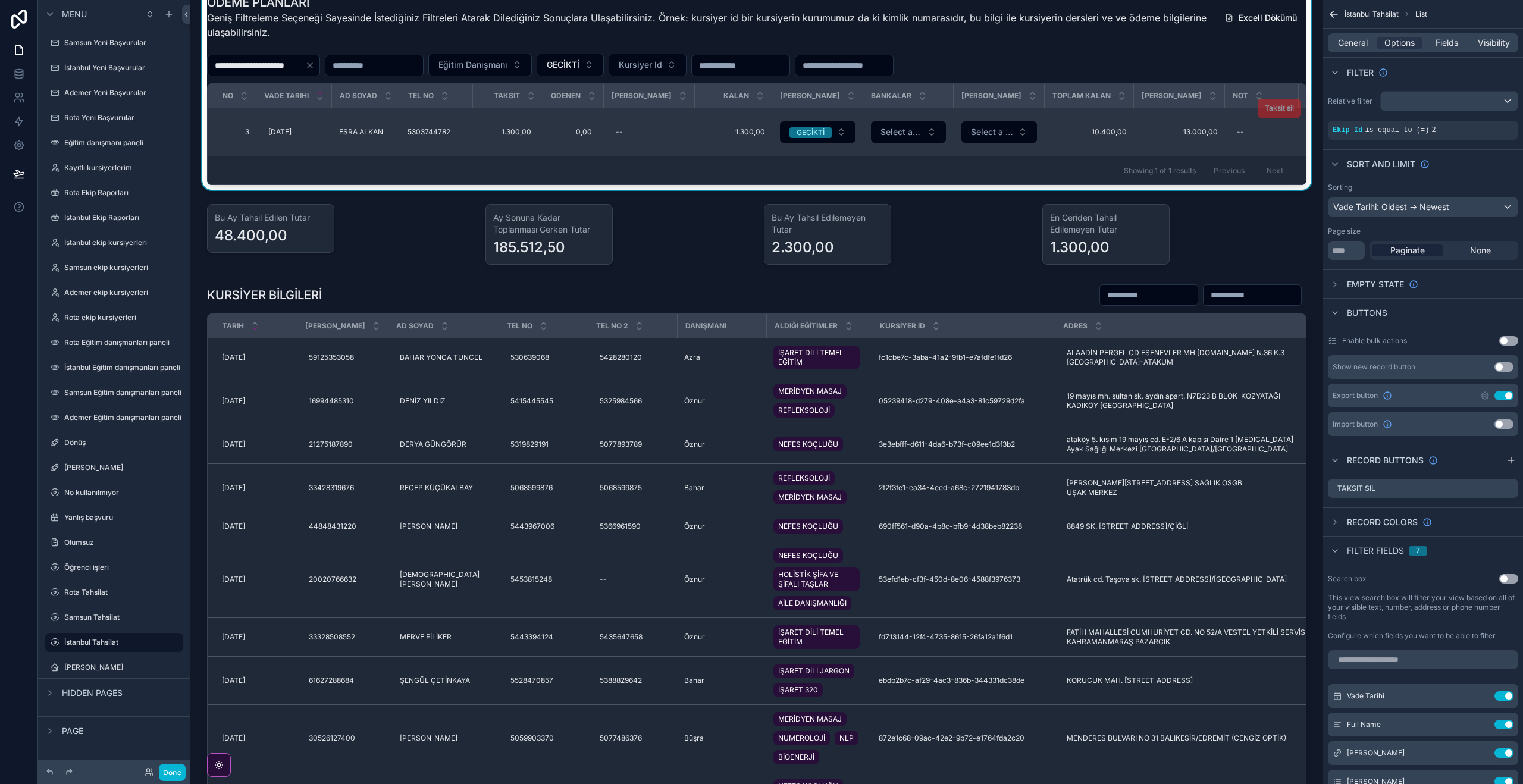
click at [383, 127] on td "ESRA ALKAN ESRA ALKAN" at bounding box center [366, 132] width 68 height 48
drag, startPoint x: 384, startPoint y: 132, endPoint x: 330, endPoint y: 132, distance: 54.0
click at [332, 132] on td "ESRA ALKAN ESRA ALKAN" at bounding box center [366, 132] width 68 height 48
drag, startPoint x: 358, startPoint y: 142, endPoint x: 365, endPoint y: 151, distance: 11.4
click at [358, 142] on td "ESRA ALKAN ESRA ALKAN" at bounding box center [366, 132] width 68 height 48
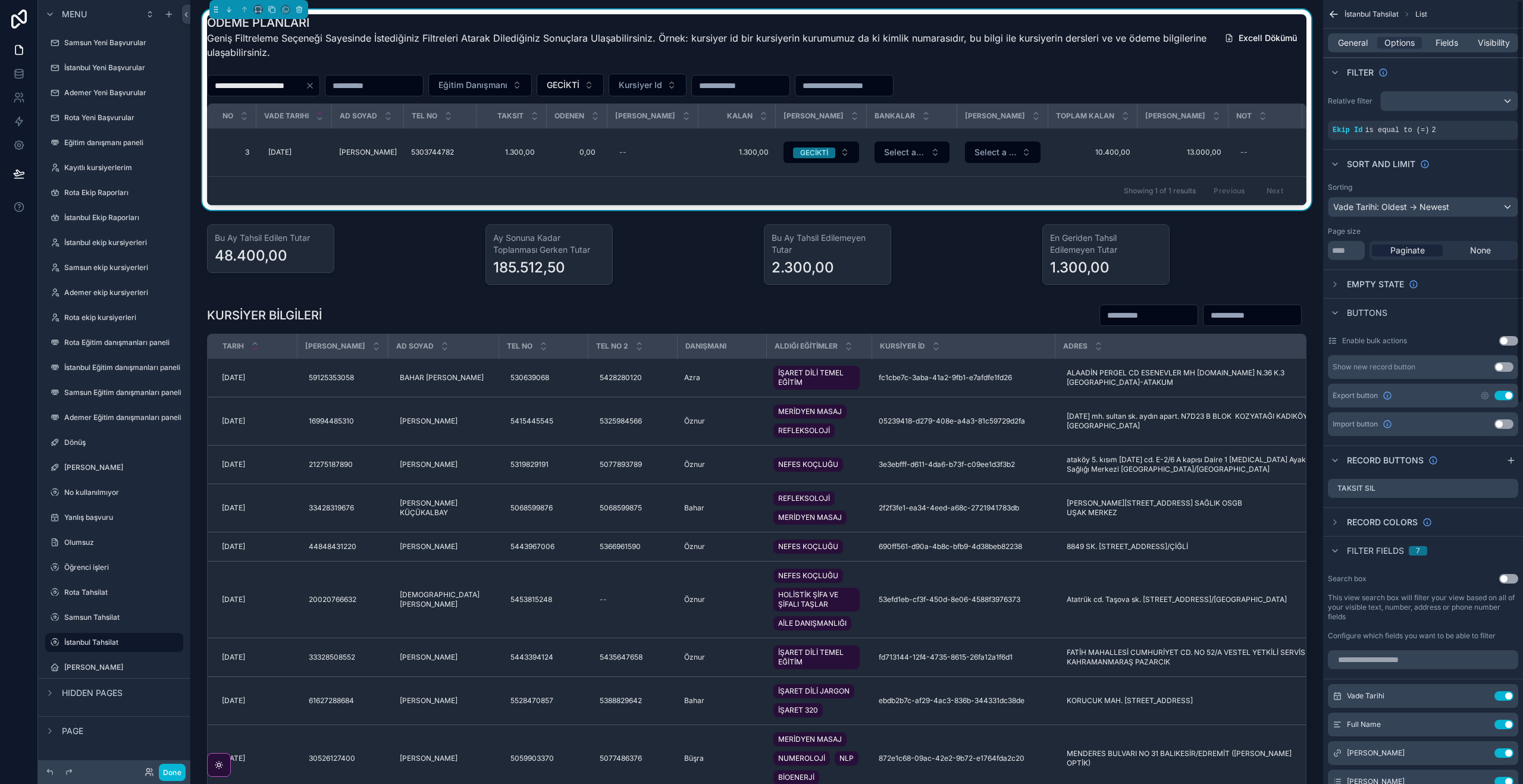
scroll to position [20, 0]
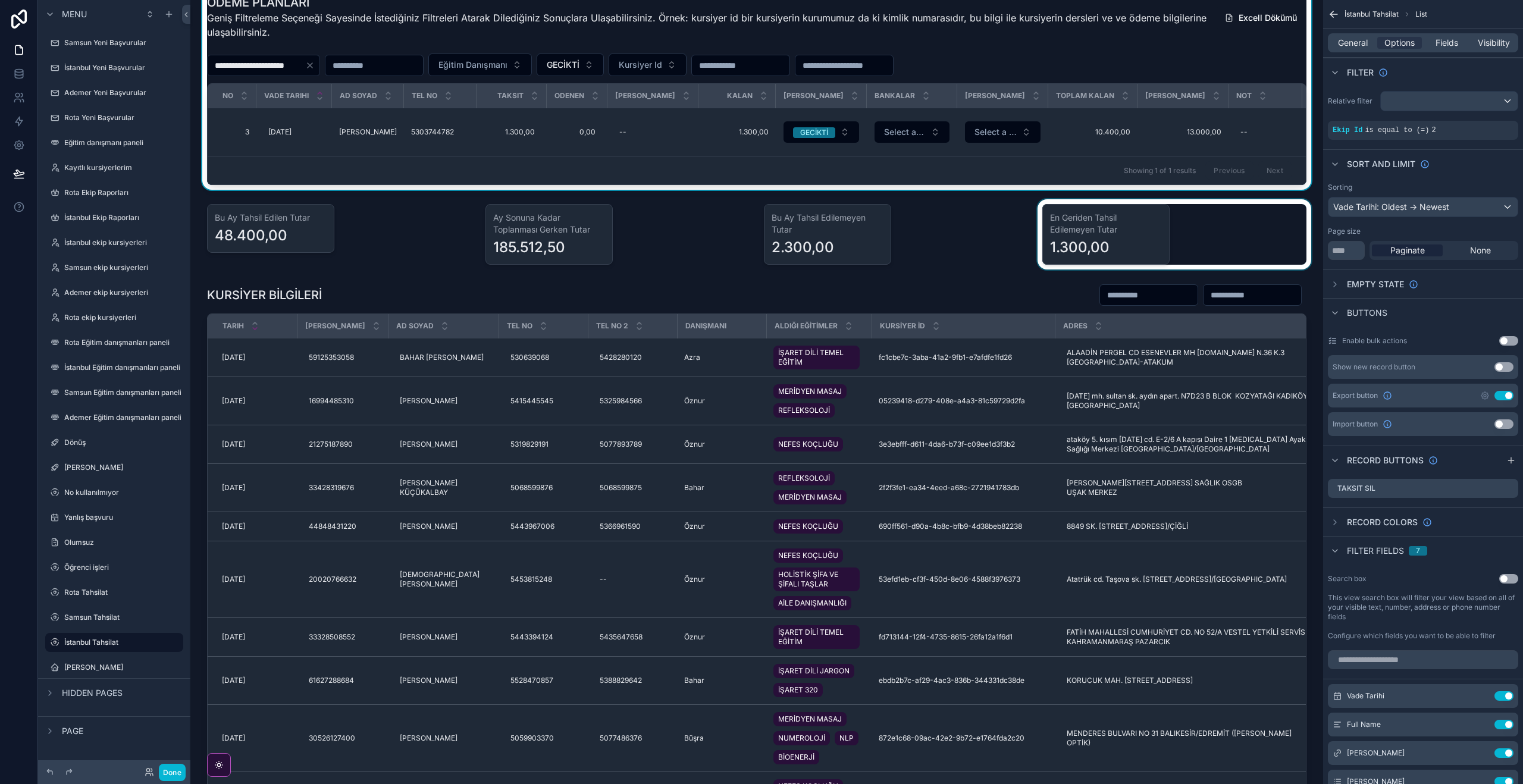
click at [1139, 214] on div at bounding box center [1174, 234] width 279 height 70
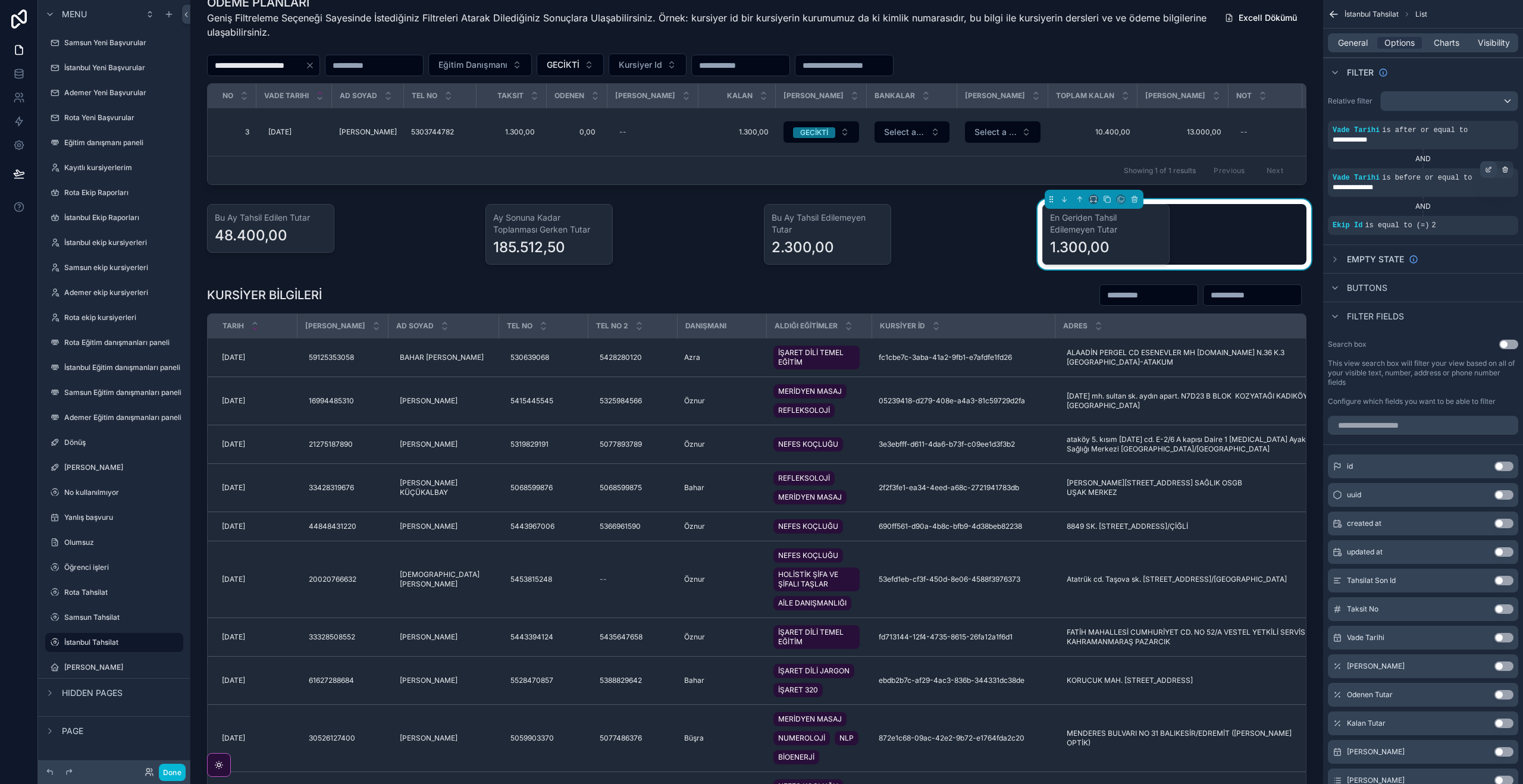
click at [1487, 173] on div "scrollable content" at bounding box center [1488, 169] width 17 height 17
click at [1269, 168] on span "Is before or equal to" at bounding box center [1259, 165] width 78 height 12
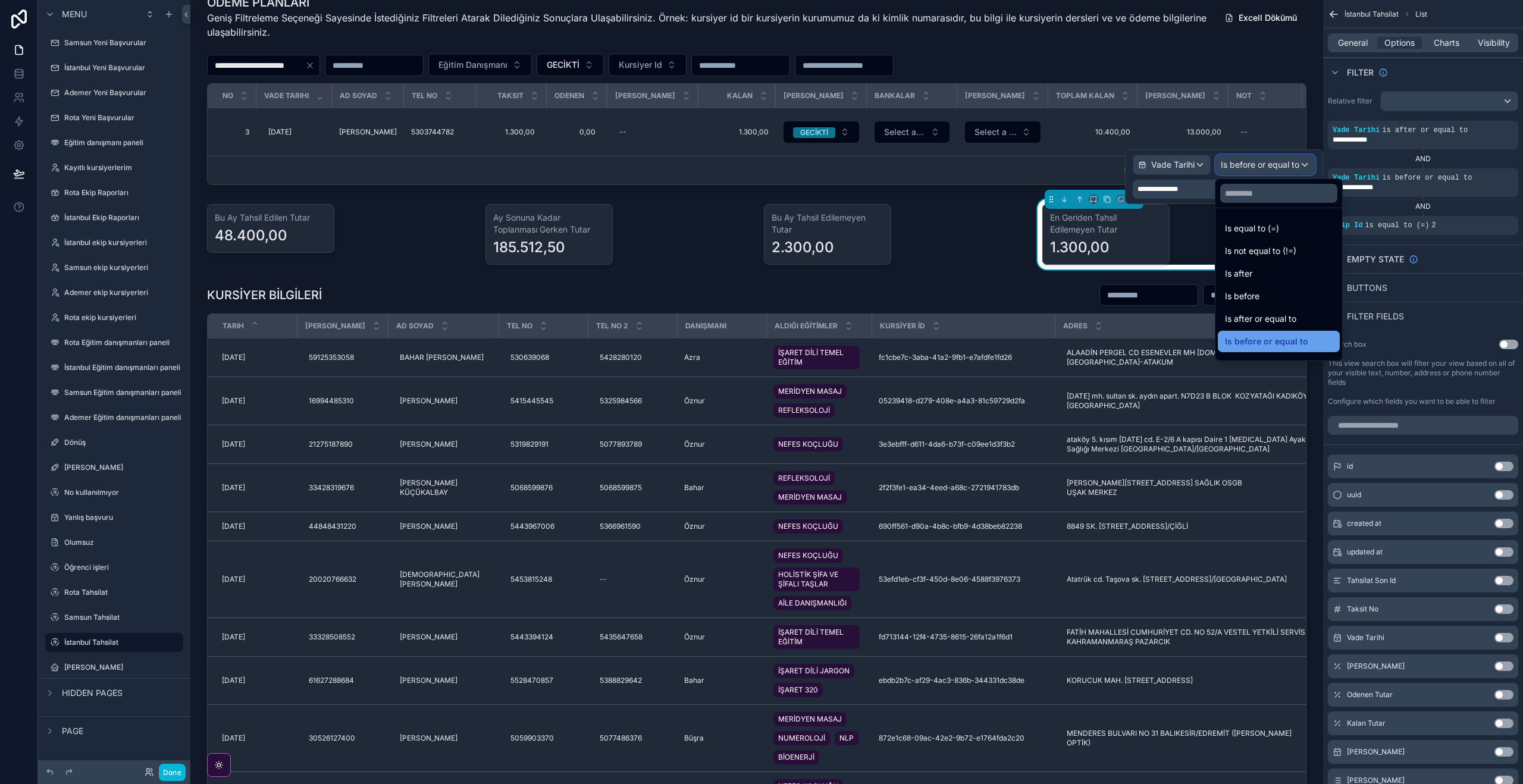
scroll to position [40, 0]
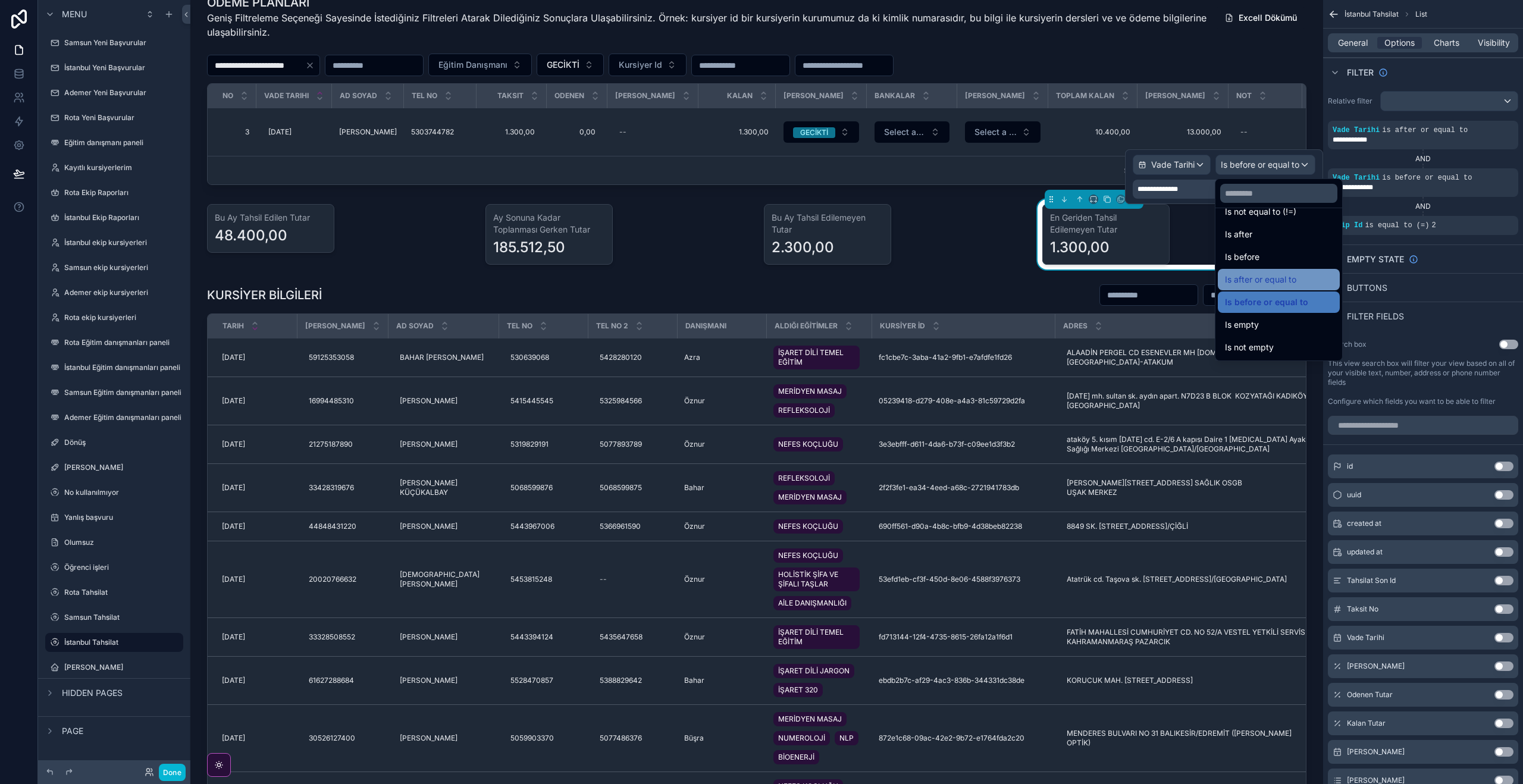
click at [1303, 278] on div "Is after or equal to" at bounding box center [1278, 279] width 108 height 15
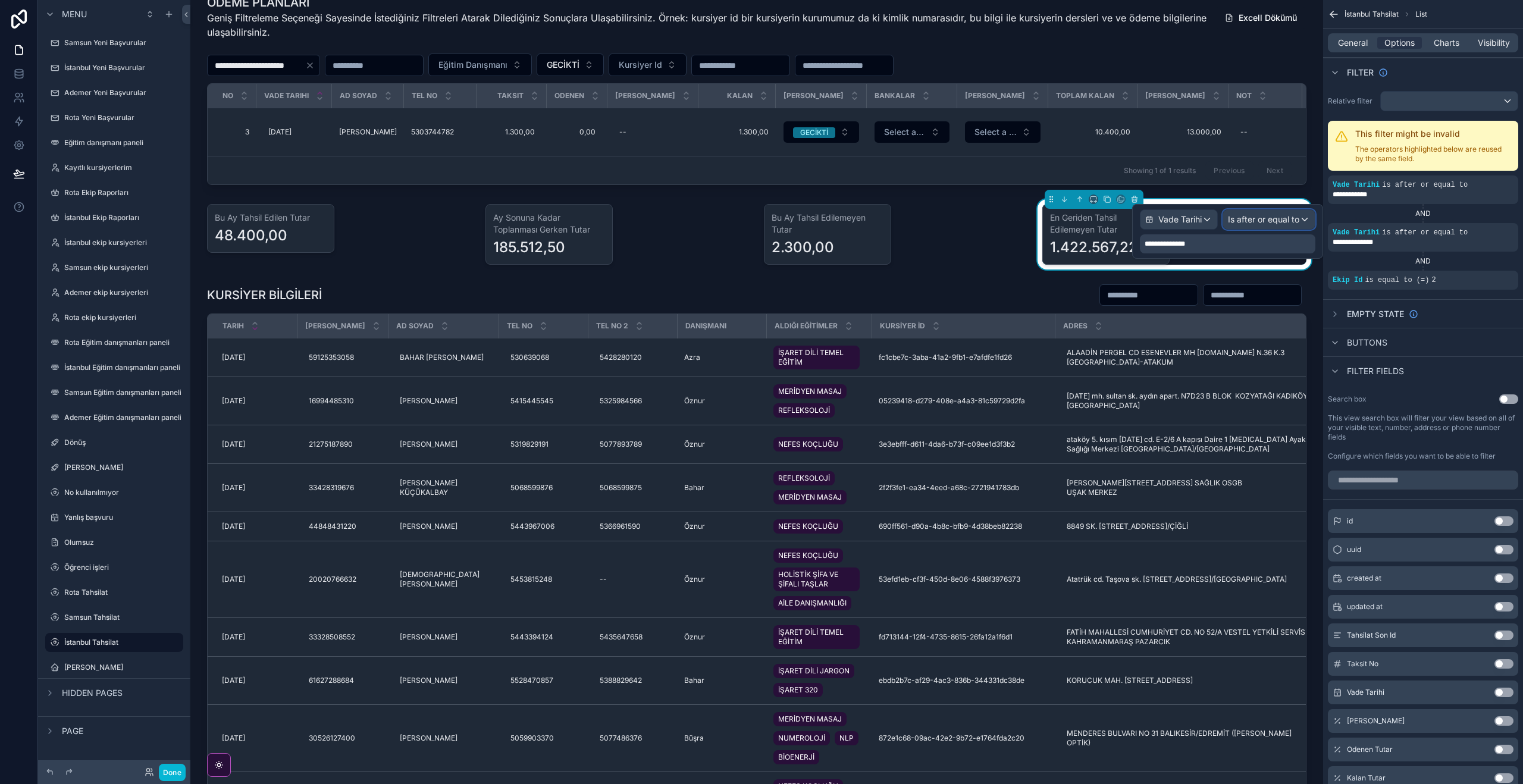
click at [1295, 227] on div "Is after or equal to" at bounding box center [1269, 219] width 92 height 19
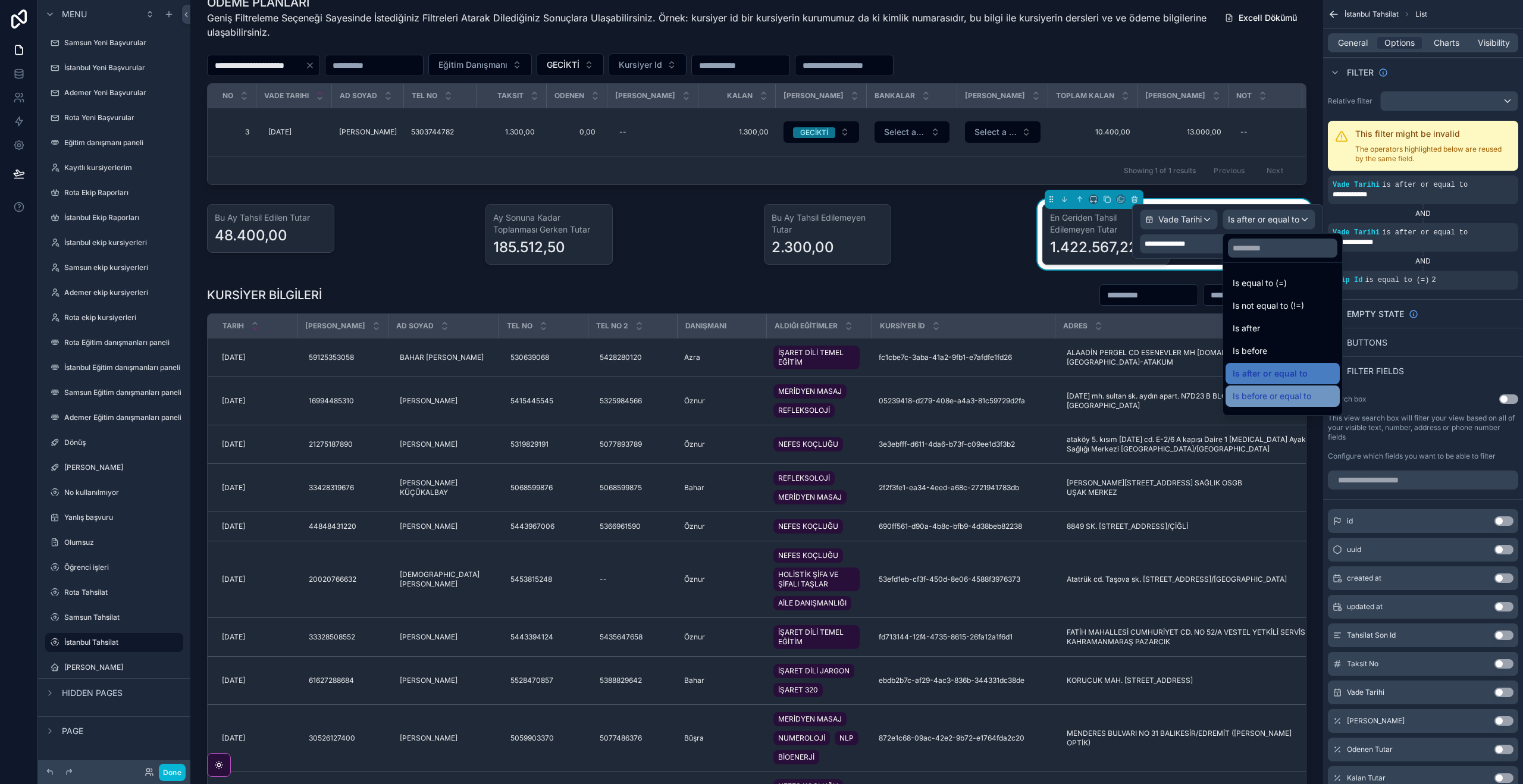
click at [1307, 398] on span "Is before or equal to" at bounding box center [1271, 396] width 78 height 15
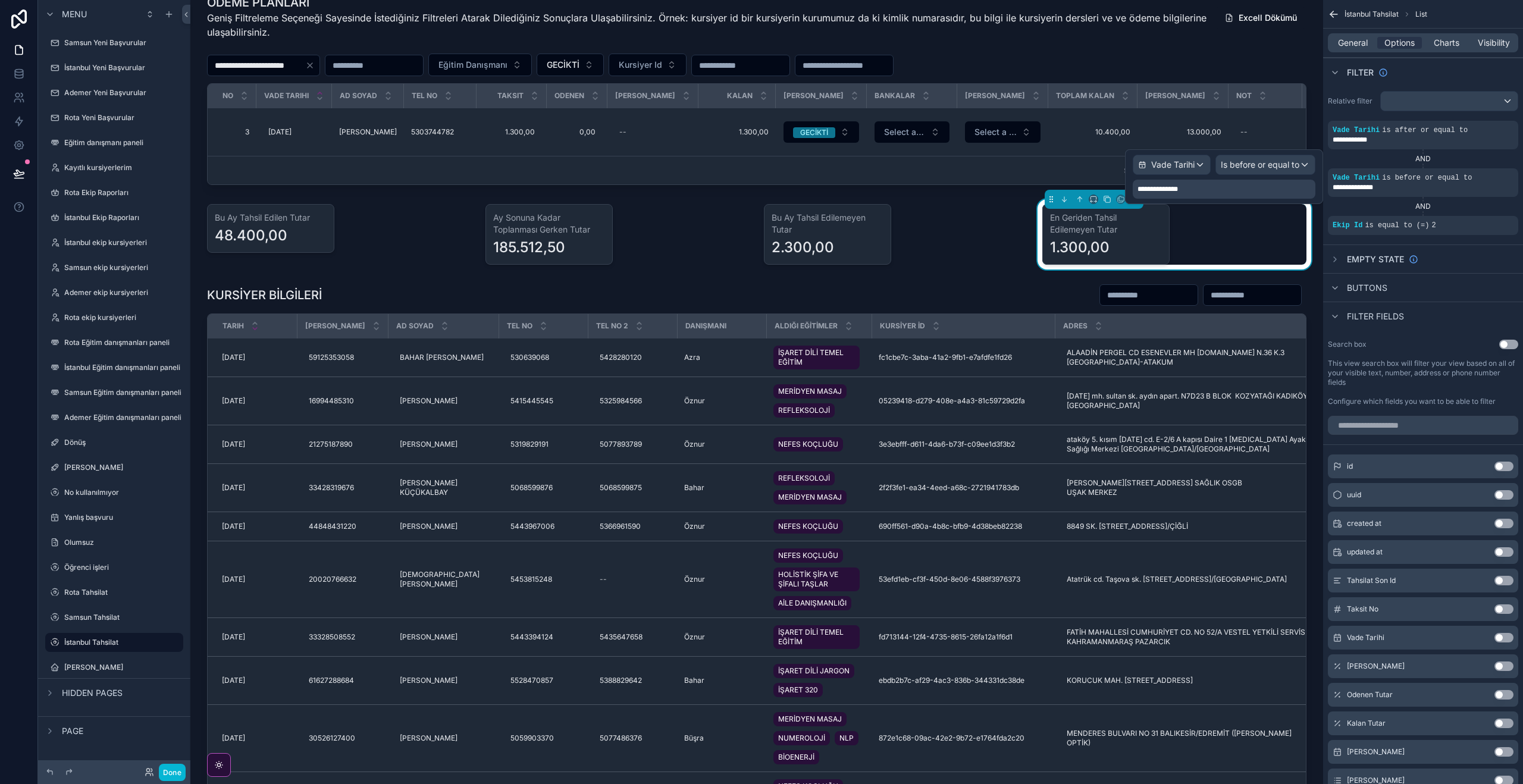
click at [1214, 232] on div "En Geriden Tahsil Edilemeyen Tutar 1.300,00" at bounding box center [1174, 234] width 264 height 61
click at [1492, 171] on div "scrollable content" at bounding box center [1488, 169] width 17 height 17
click at [1287, 166] on span "Is before or equal to" at bounding box center [1259, 165] width 78 height 12
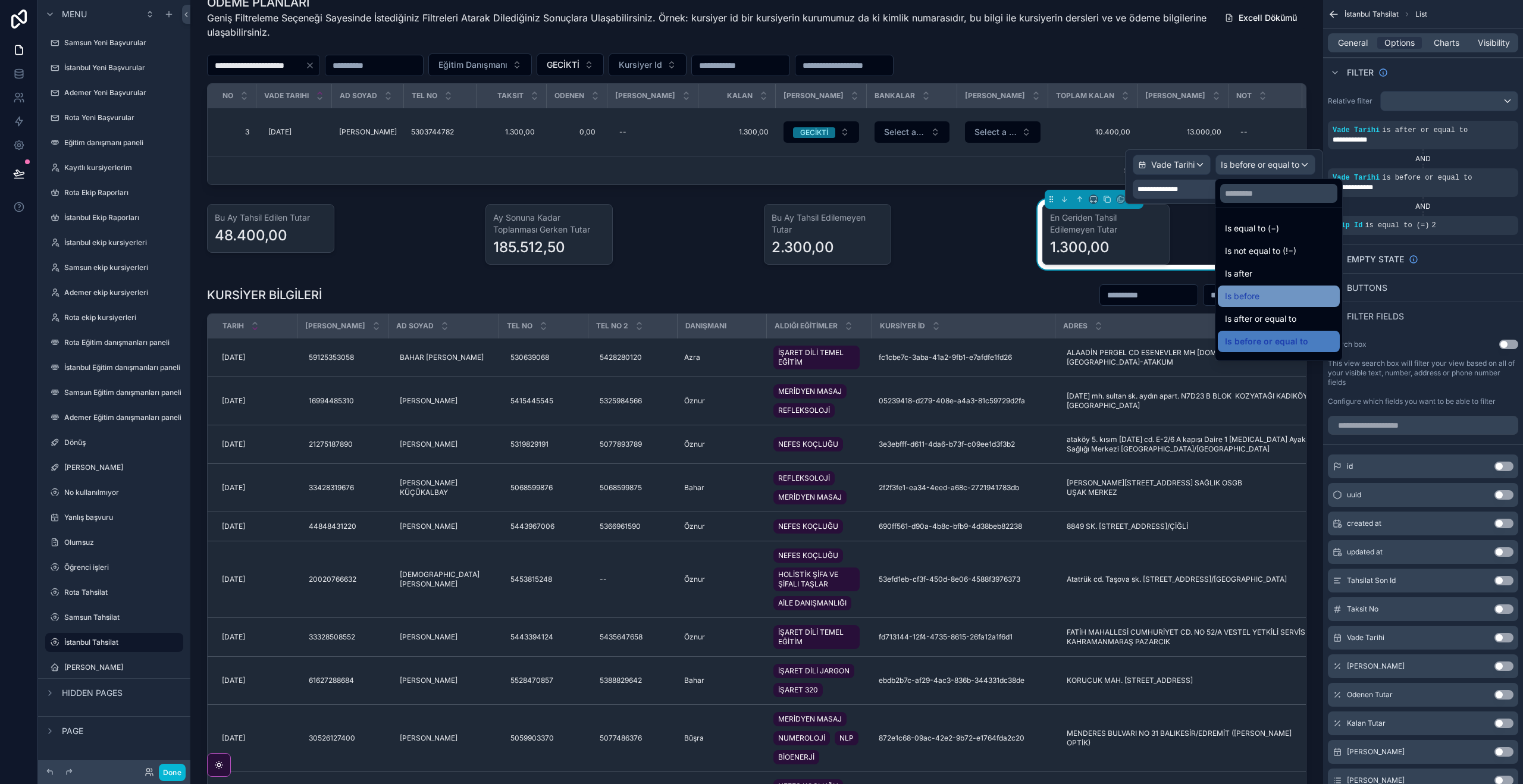
click at [1312, 299] on div "Is before" at bounding box center [1278, 296] width 108 height 15
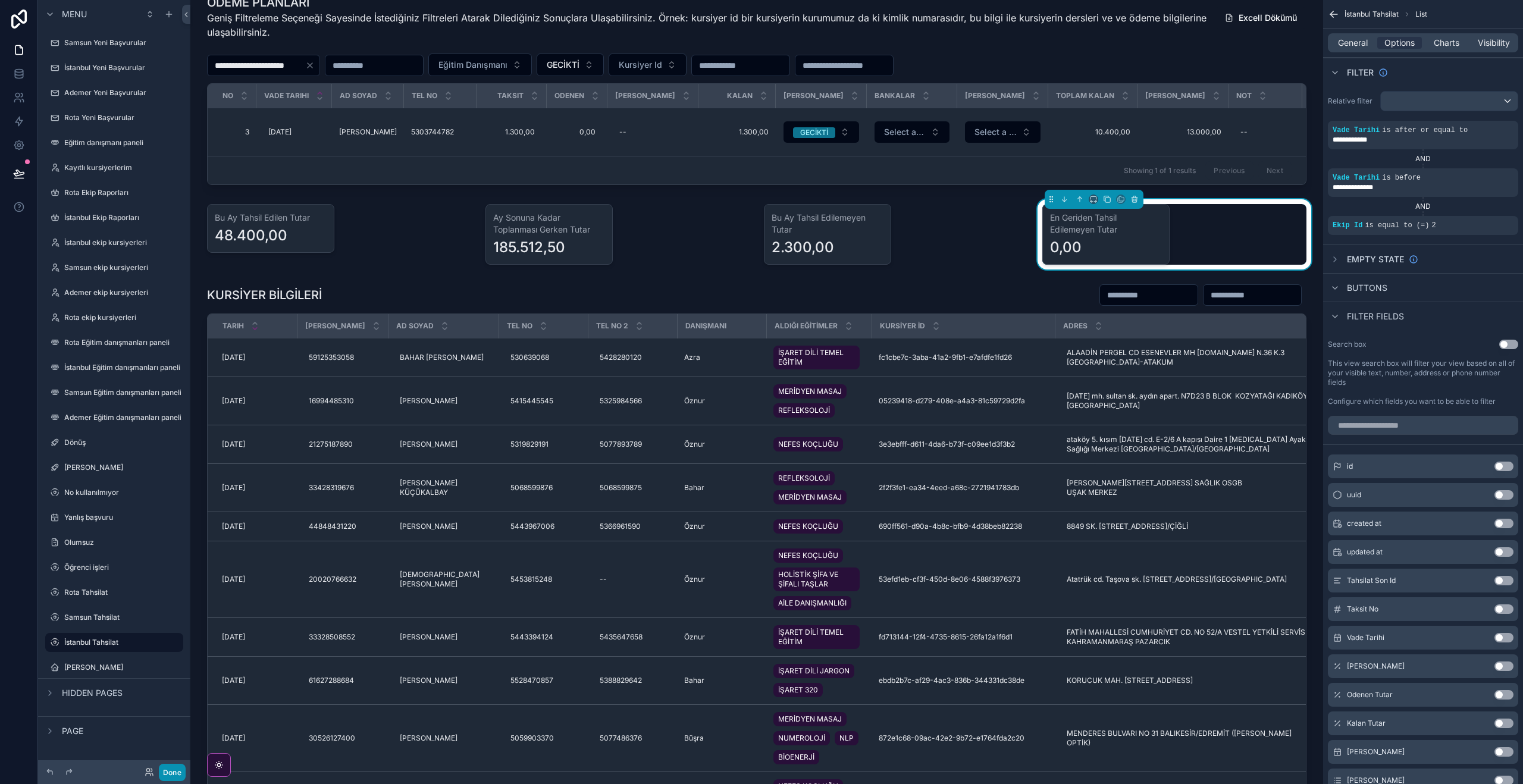
click at [169, 777] on button "Done" at bounding box center [172, 772] width 27 height 17
